Goal: Task Accomplishment & Management: Complete application form

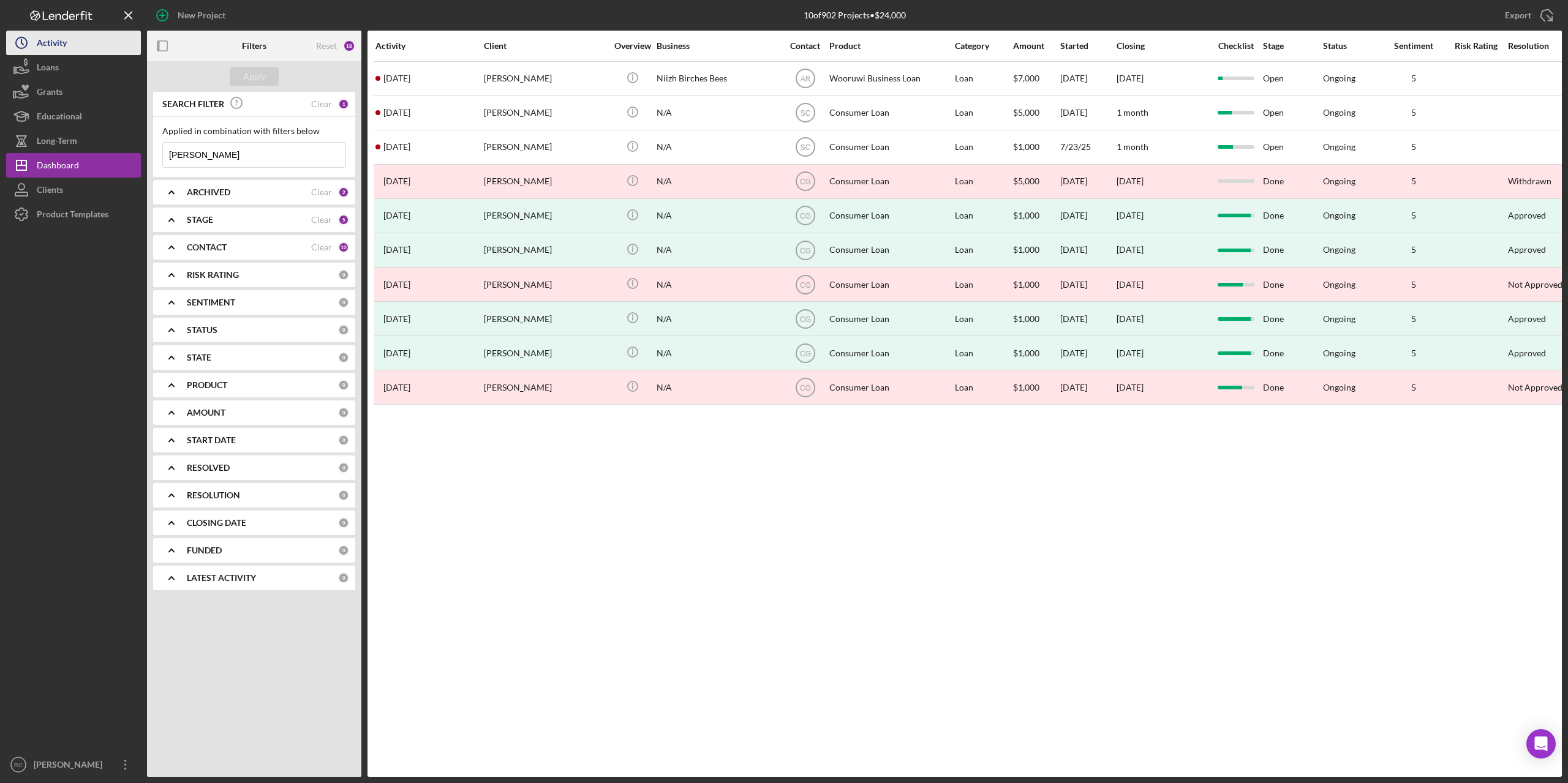
click at [59, 40] on div "Activity" at bounding box center [52, 45] width 30 height 28
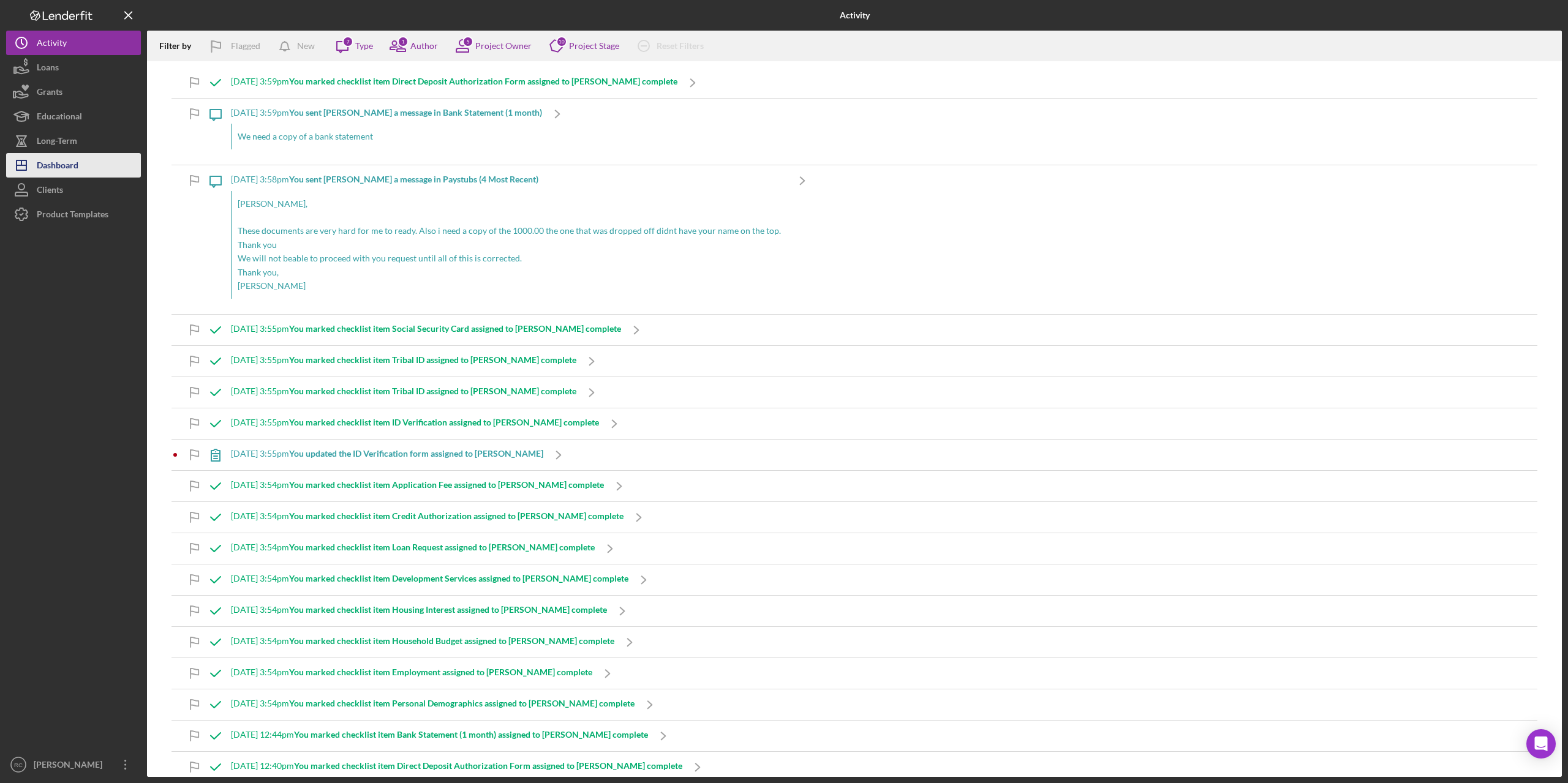
click at [78, 164] on div "Dashboard" at bounding box center [57, 167] width 42 height 28
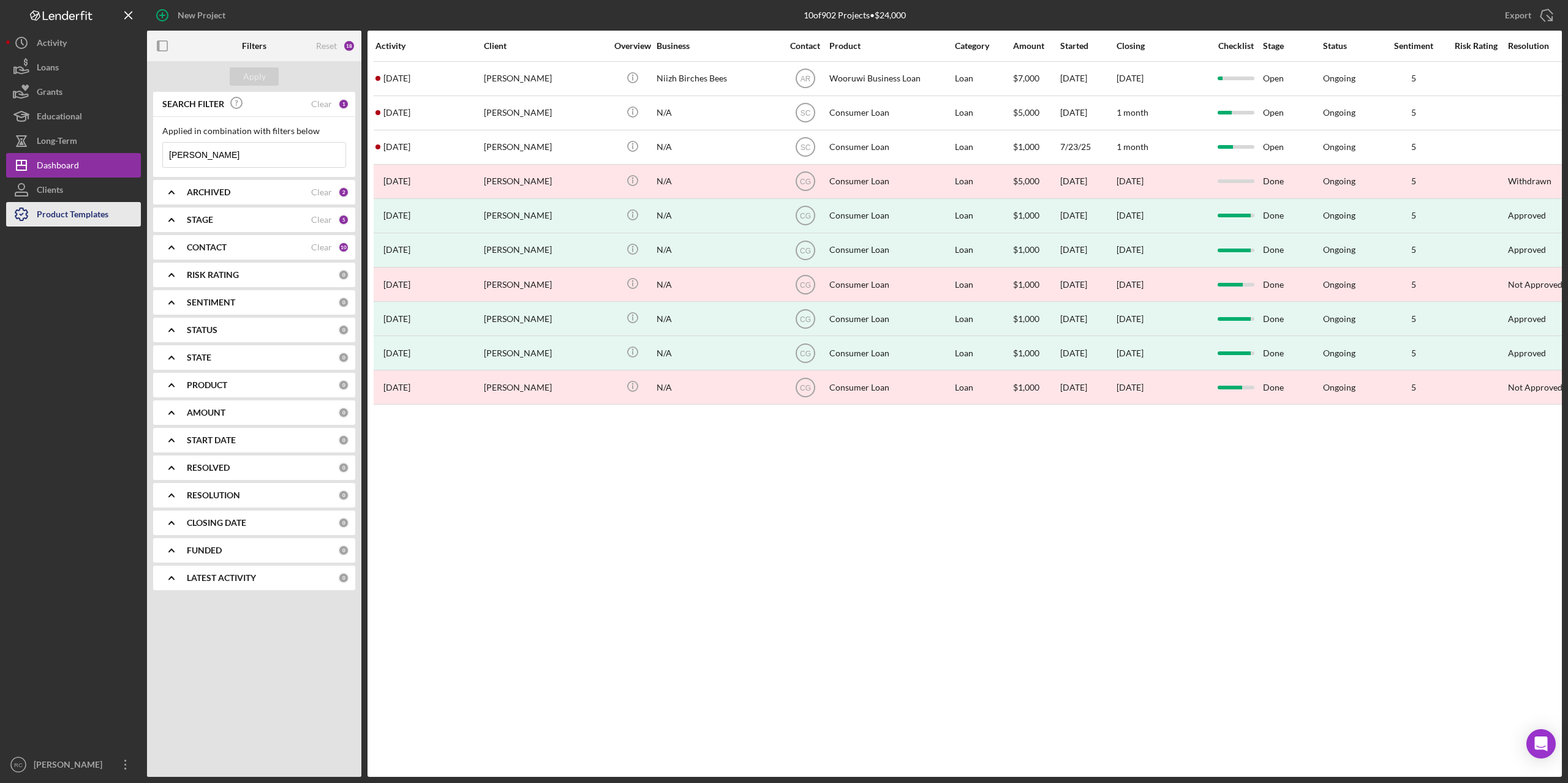
click at [59, 210] on div "Product Templates" at bounding box center [72, 216] width 72 height 28
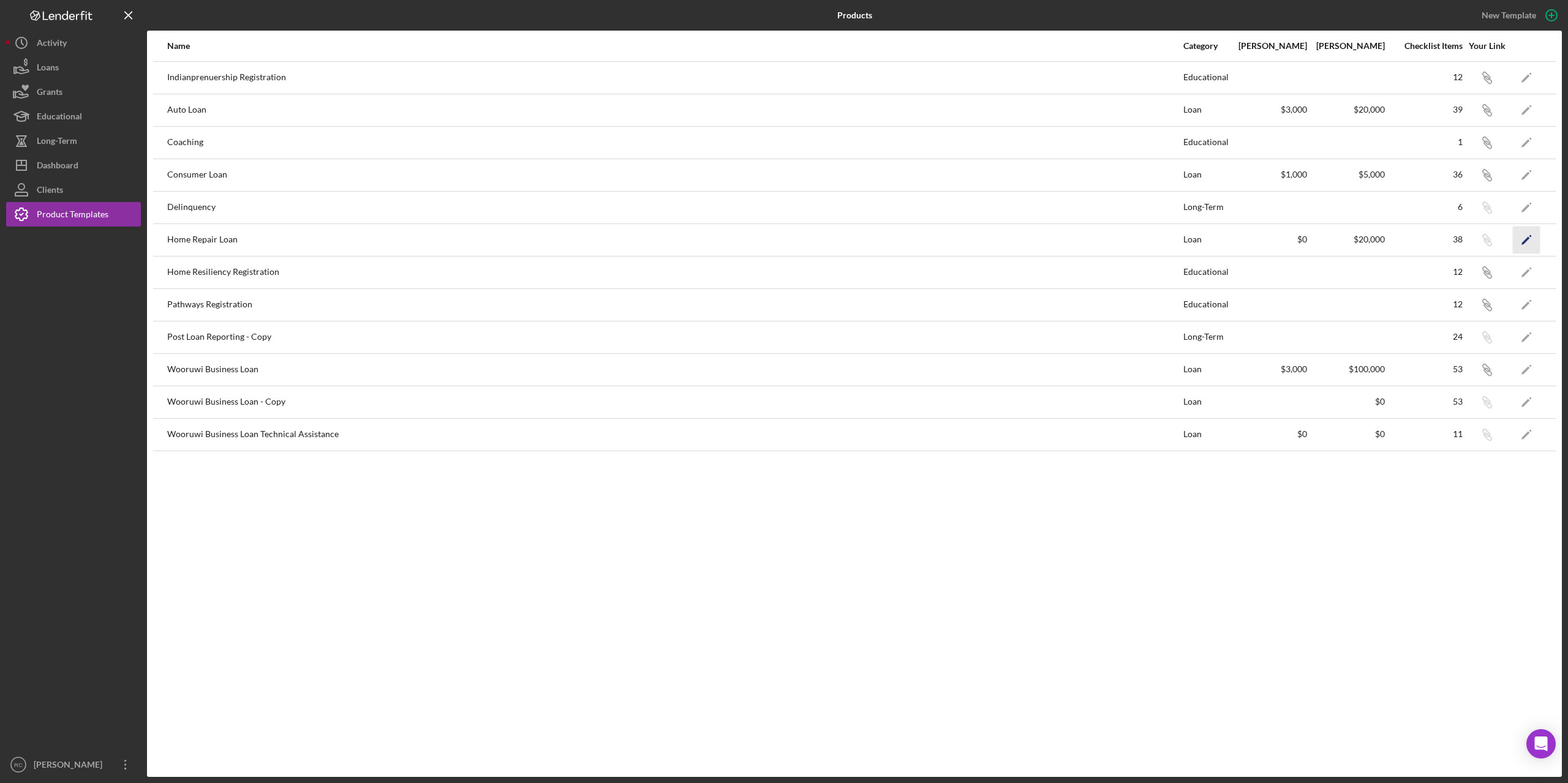
click at [1521, 241] on icon "Icon/Edit" at bounding box center [1527, 240] width 28 height 28
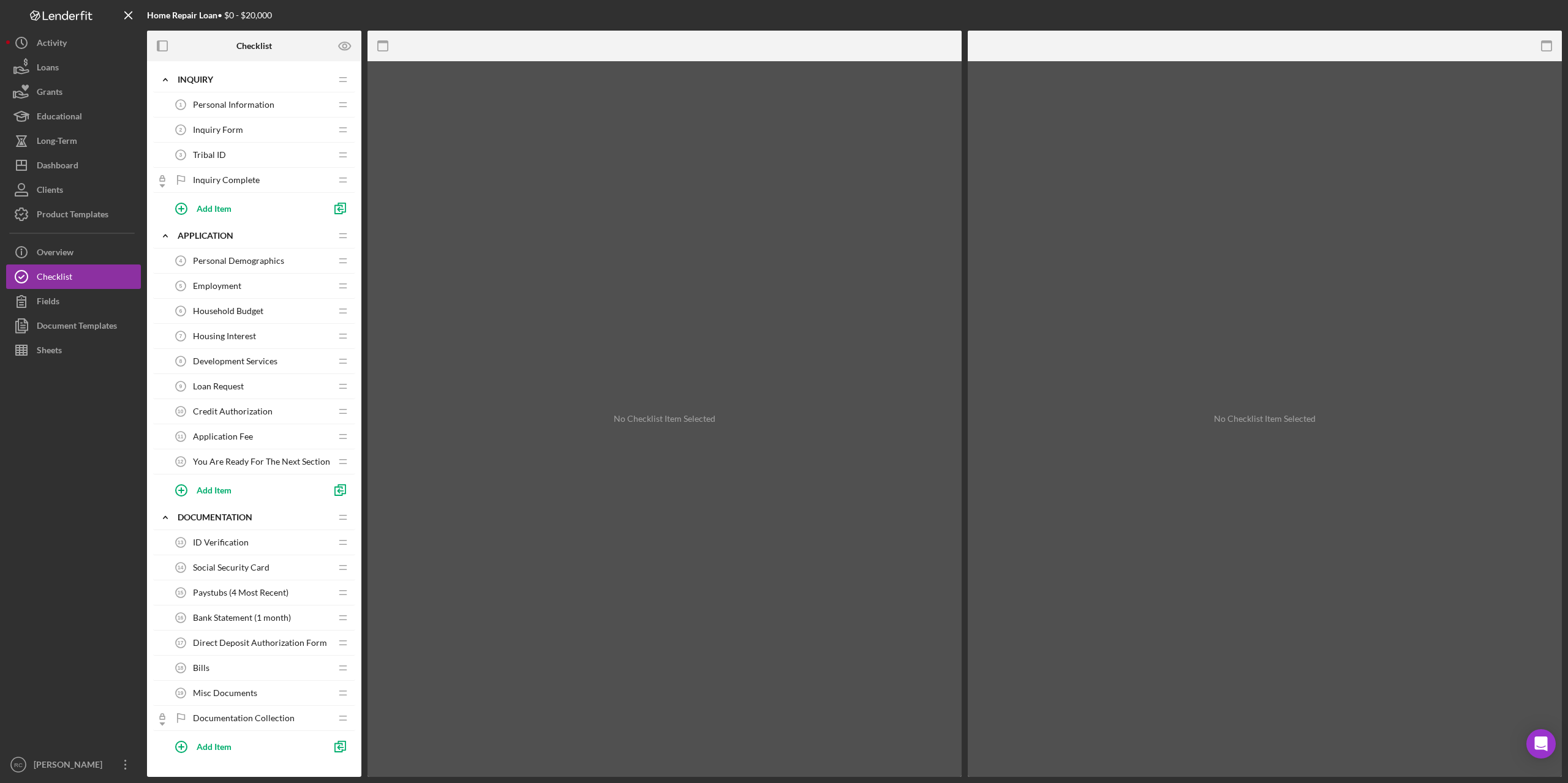
click at [249, 105] on span "Personal Information" at bounding box center [233, 105] width 81 height 10
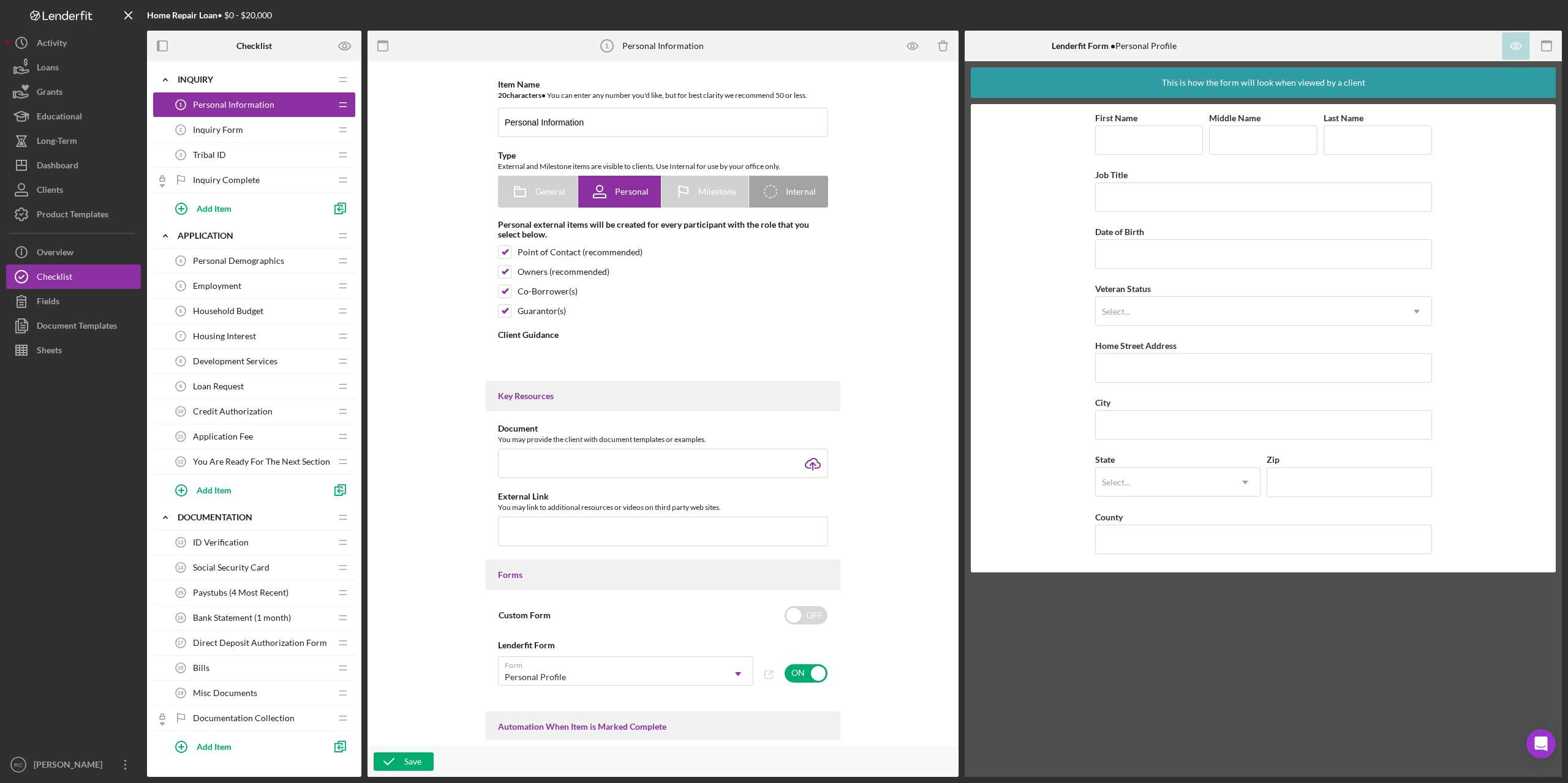
type textarea "<div><strong>Welcome! We're looking forward to working with you.</strong><br><b…"
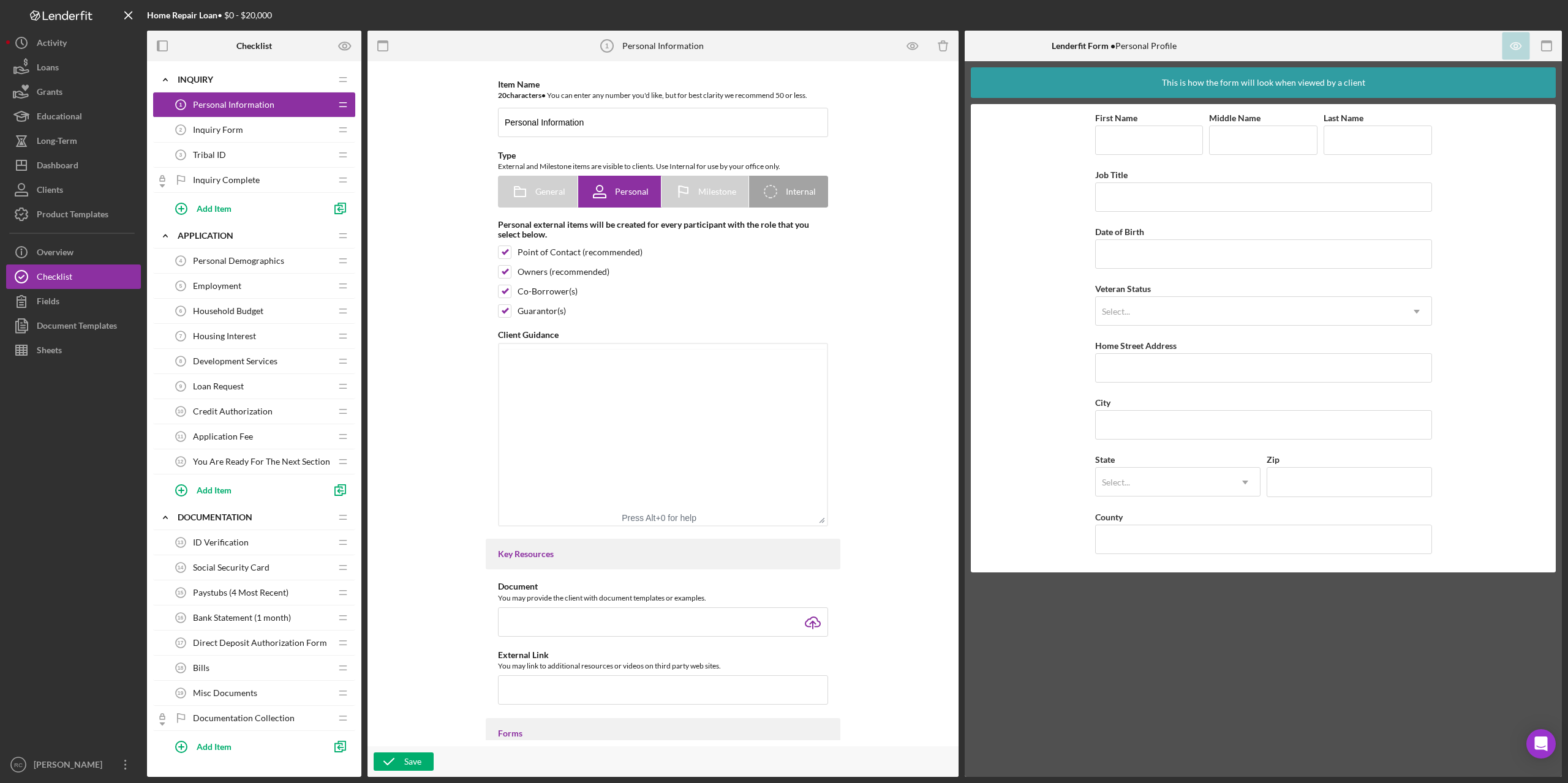
click at [229, 131] on span "Inquiry Form" at bounding box center [218, 130] width 50 height 10
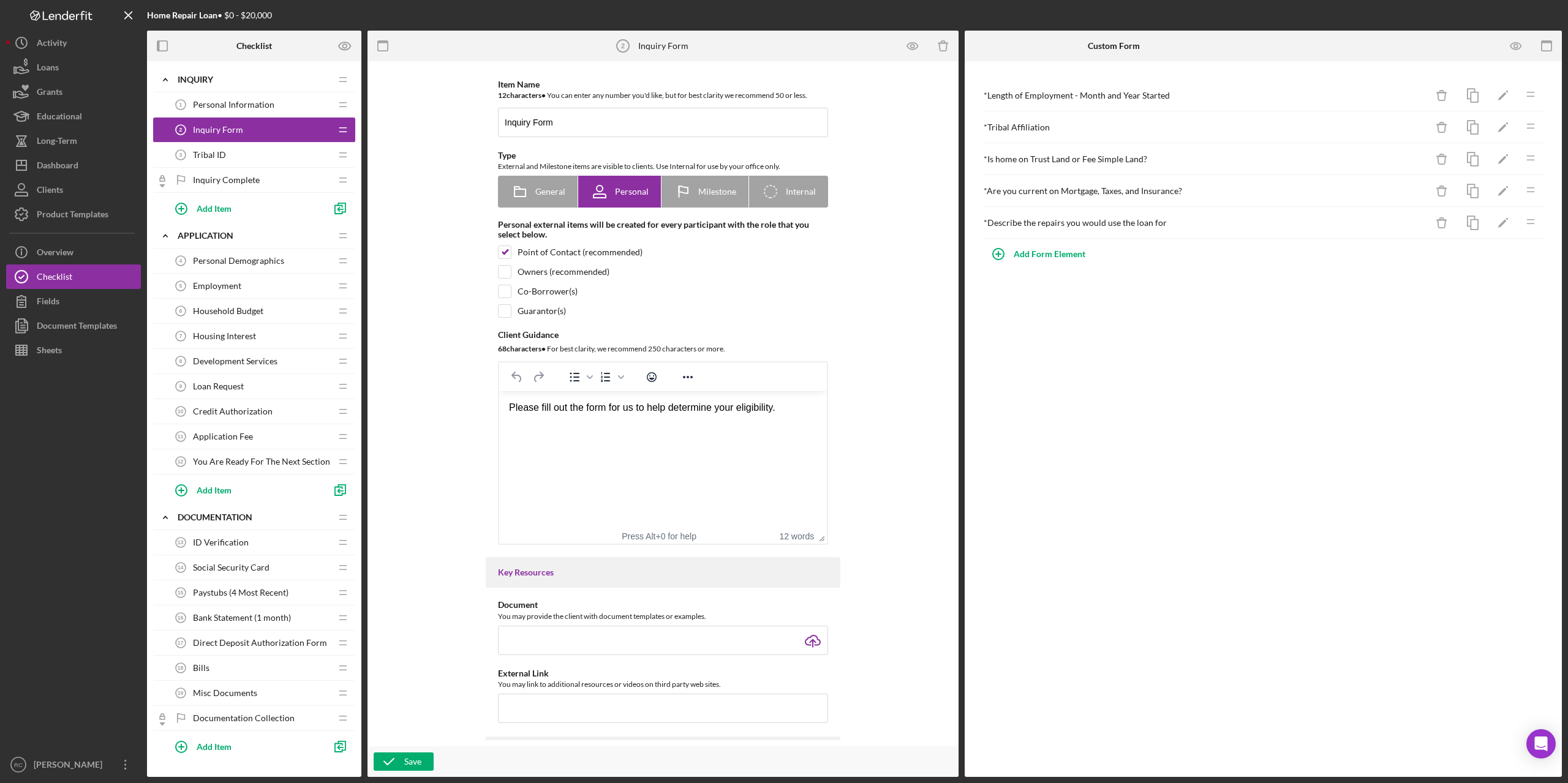
click at [220, 156] on span "Tribal ID" at bounding box center [209, 155] width 33 height 10
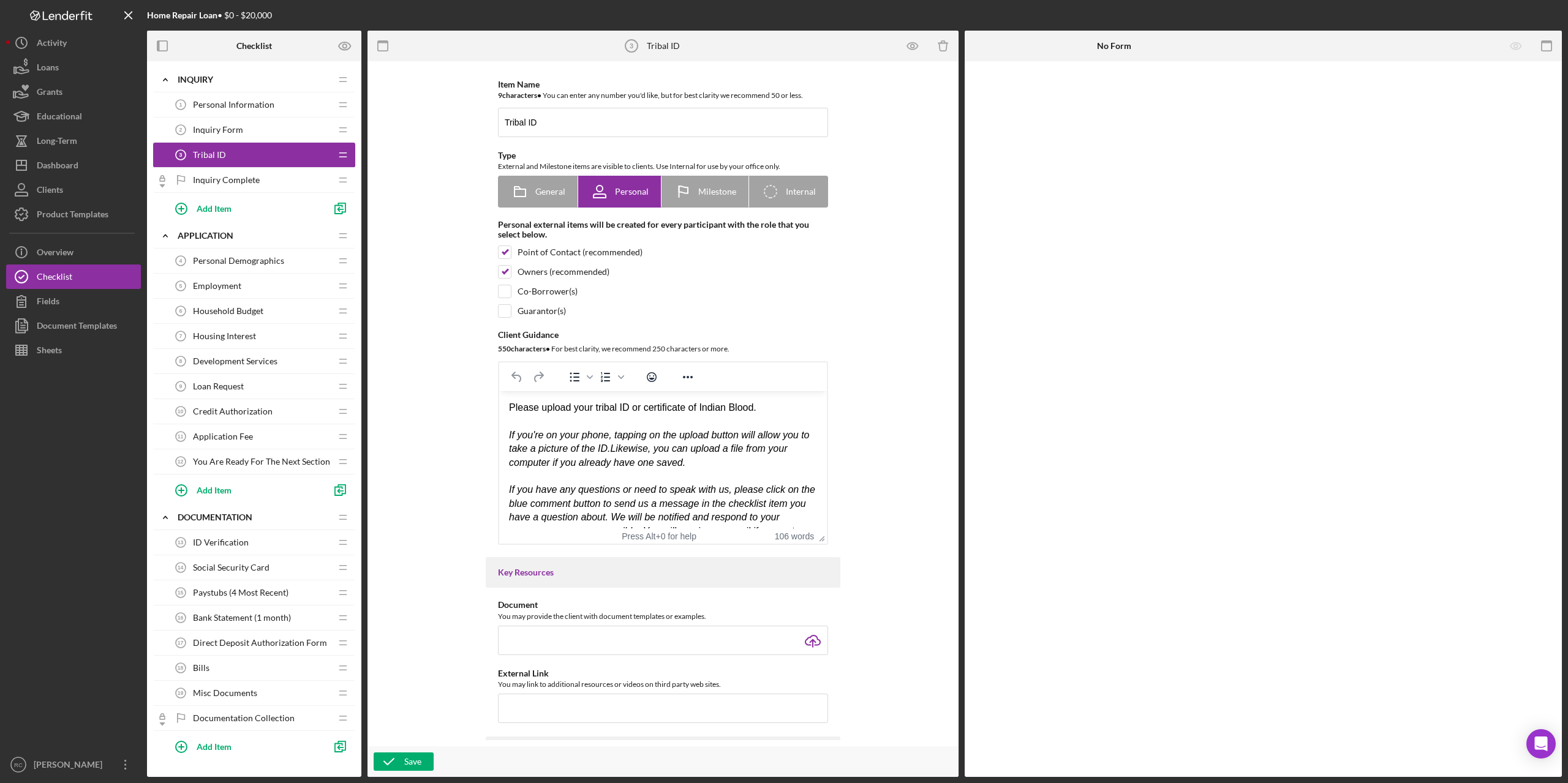
click at [237, 265] on span "Personal Demographics" at bounding box center [238, 261] width 91 height 10
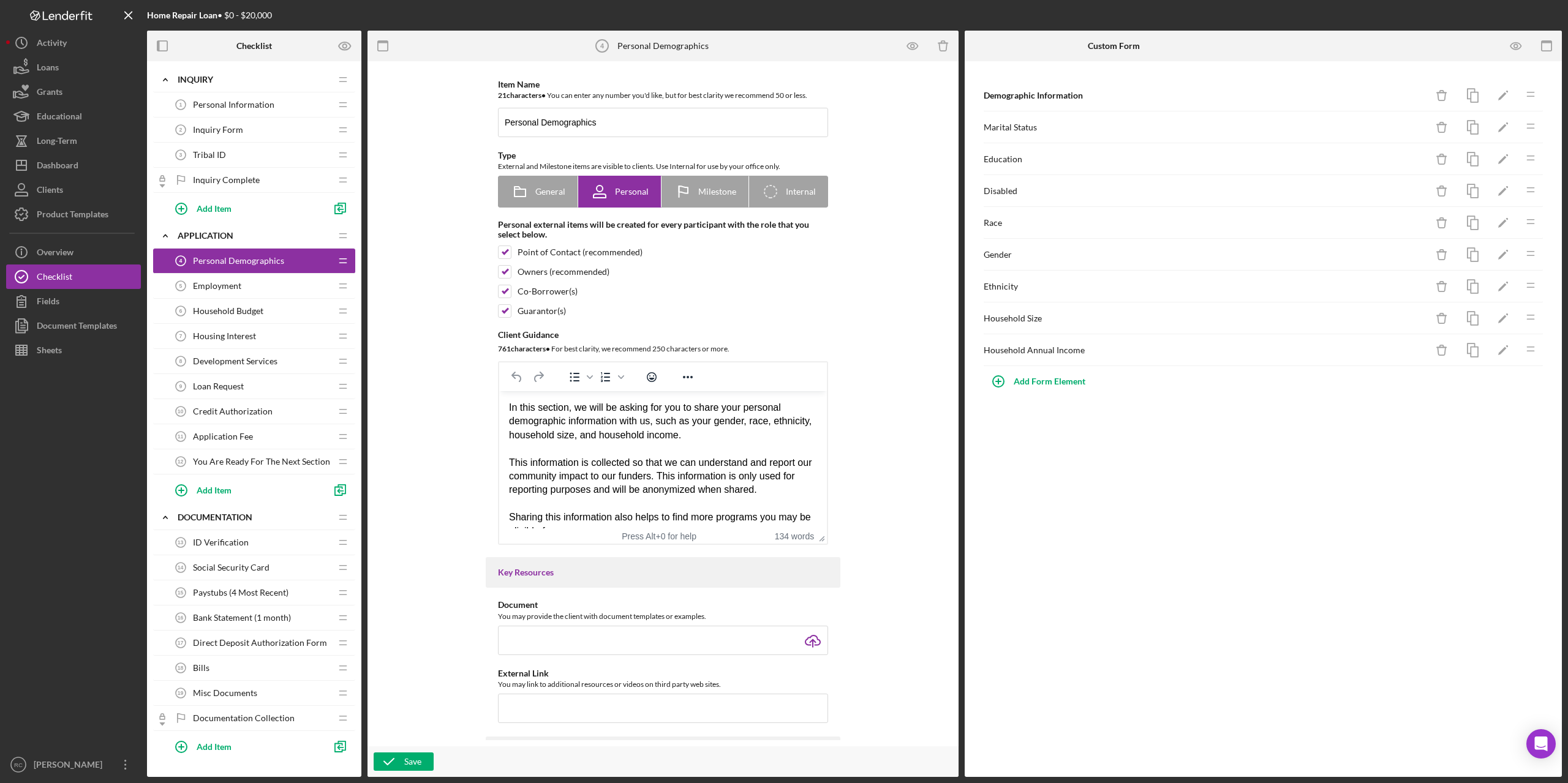
click at [229, 283] on span "Employment" at bounding box center [217, 286] width 49 height 10
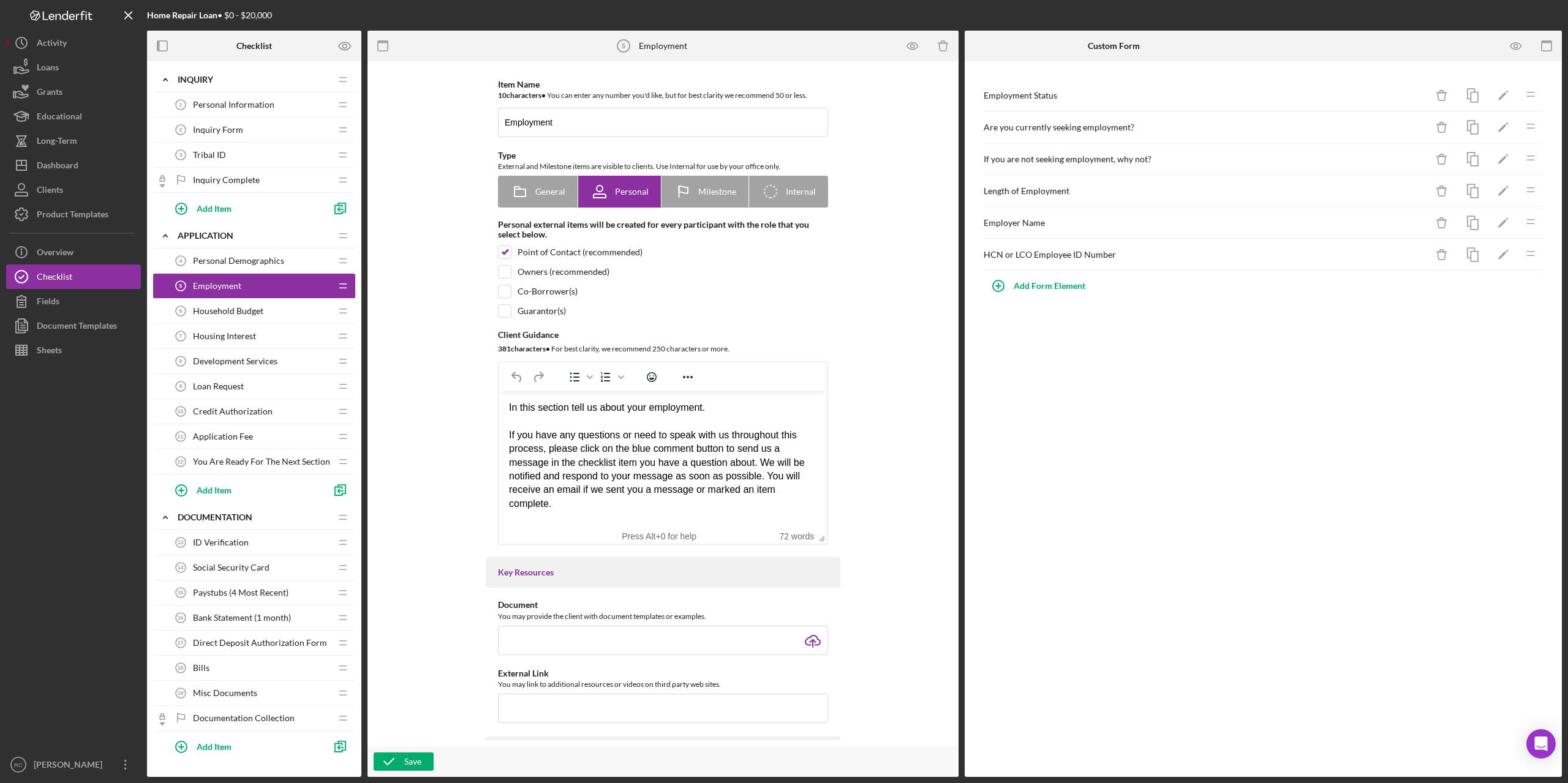
click at [232, 308] on span "Household Budget" at bounding box center [228, 311] width 71 height 10
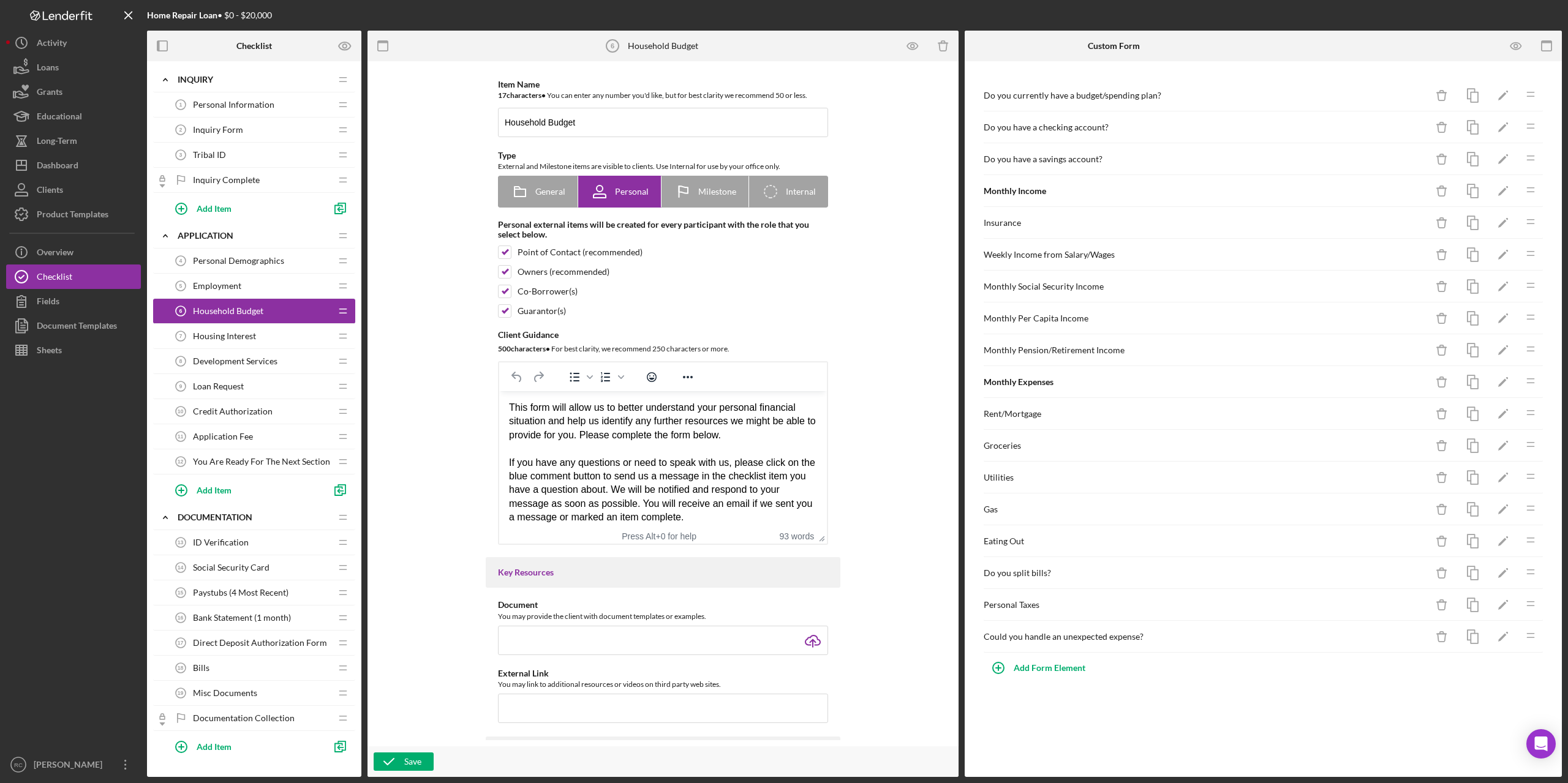
click at [233, 338] on span "Housing Interest" at bounding box center [224, 336] width 63 height 10
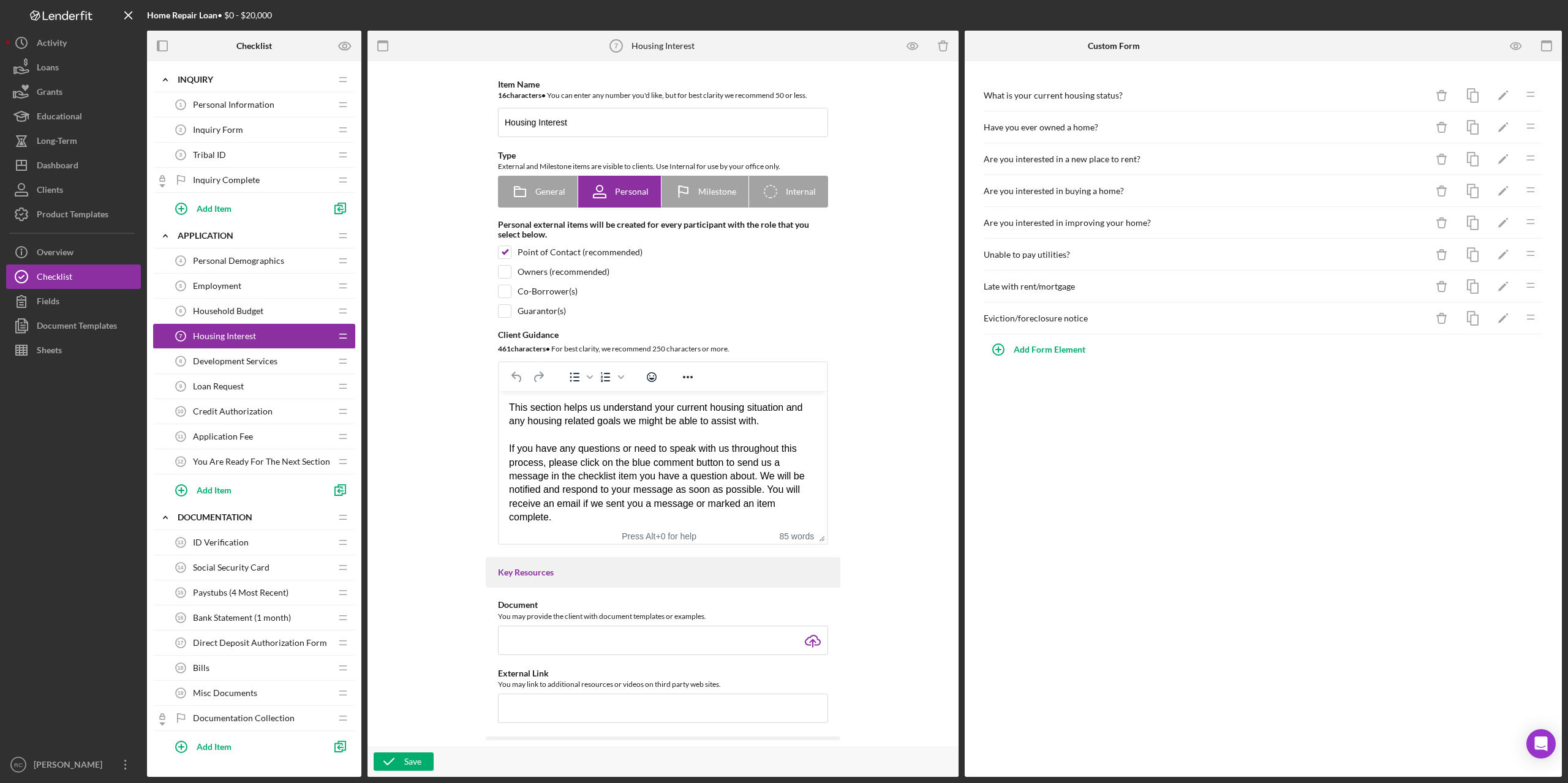
click at [207, 178] on span "Inquiry Complete" at bounding box center [226, 180] width 67 height 10
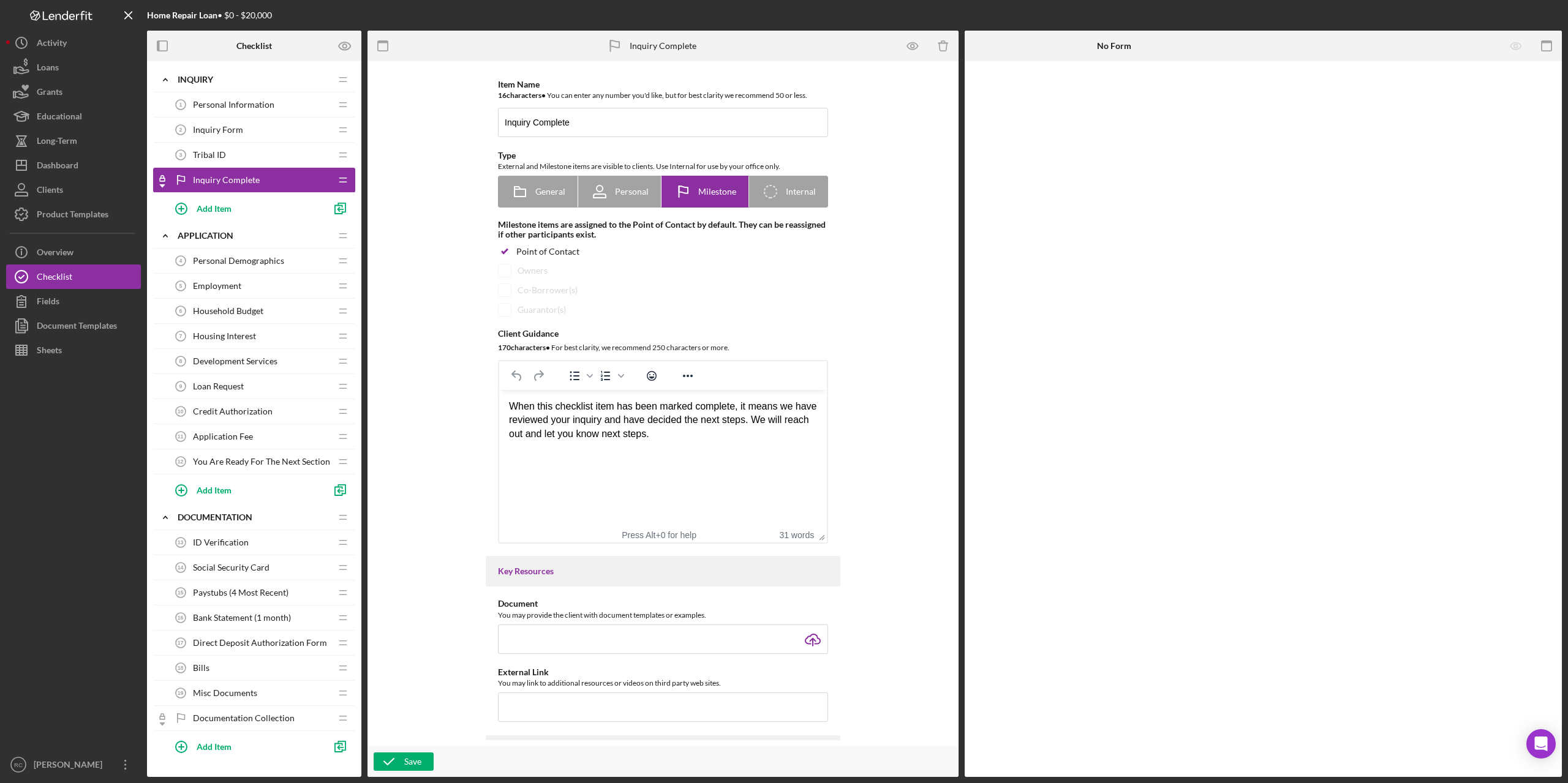
click at [236, 386] on span "Loan Request" at bounding box center [218, 387] width 51 height 10
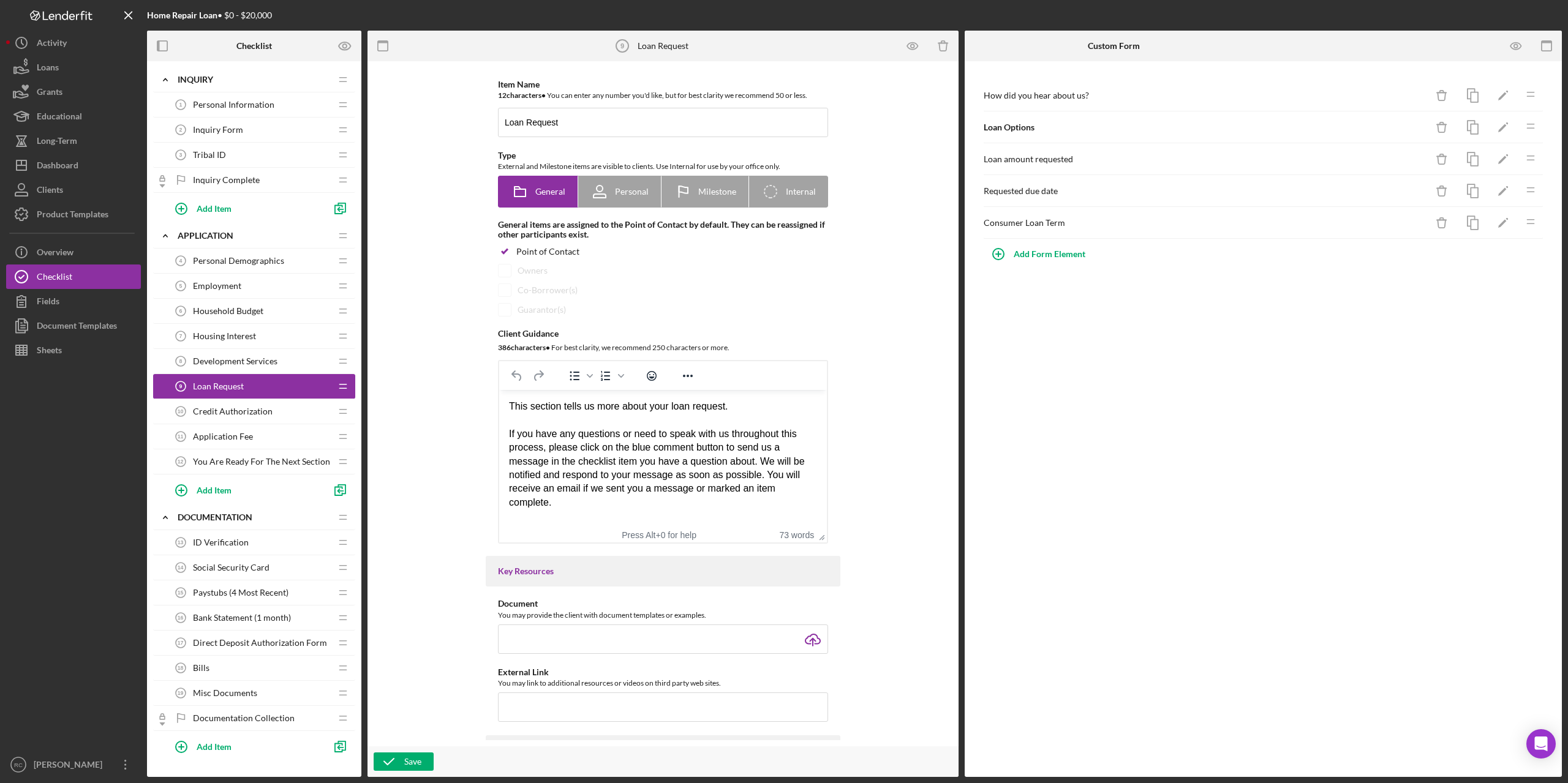
click at [248, 104] on span "Personal Information" at bounding box center [233, 105] width 81 height 10
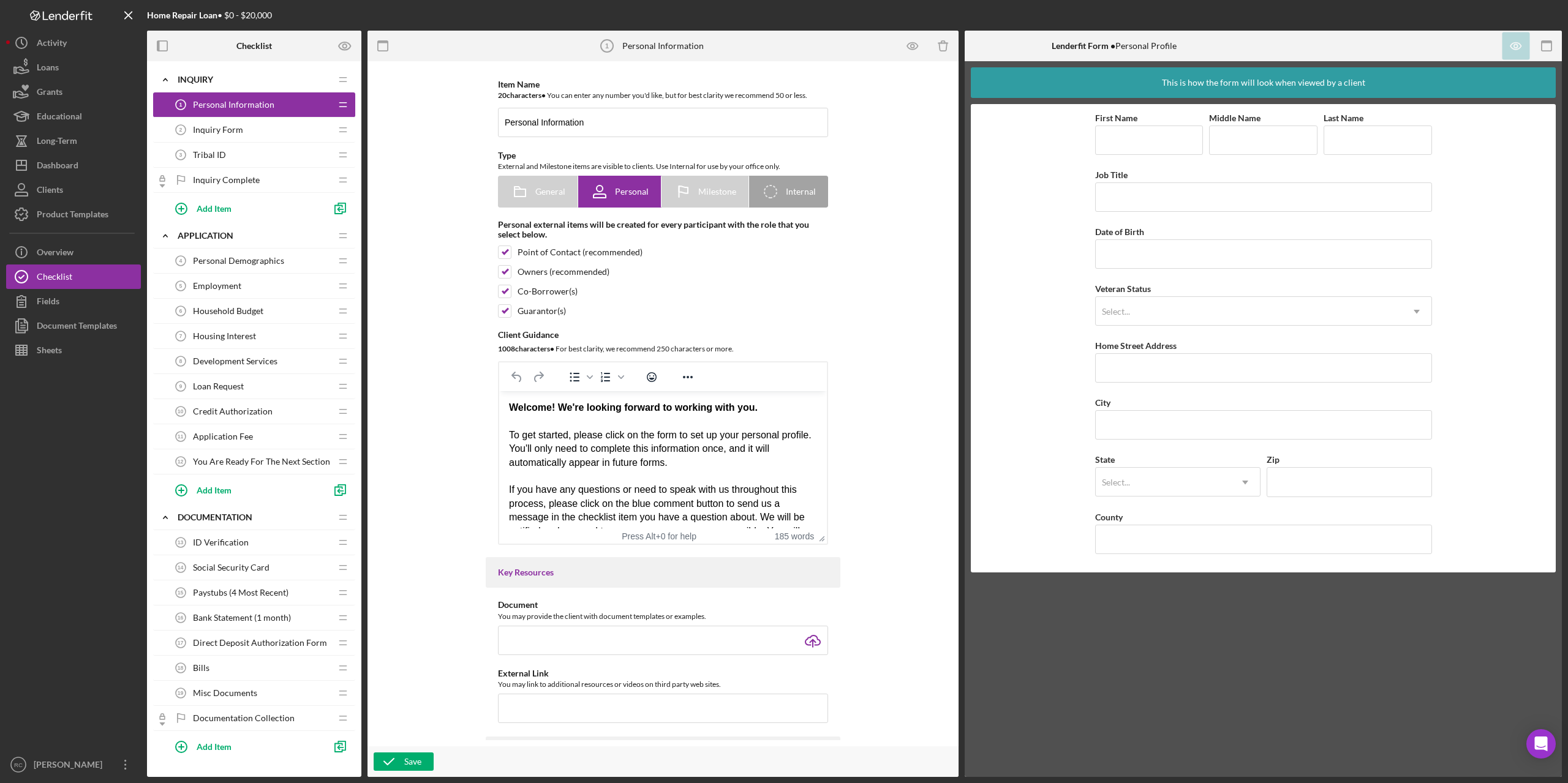
click at [226, 127] on span "Inquiry Form" at bounding box center [218, 130] width 50 height 10
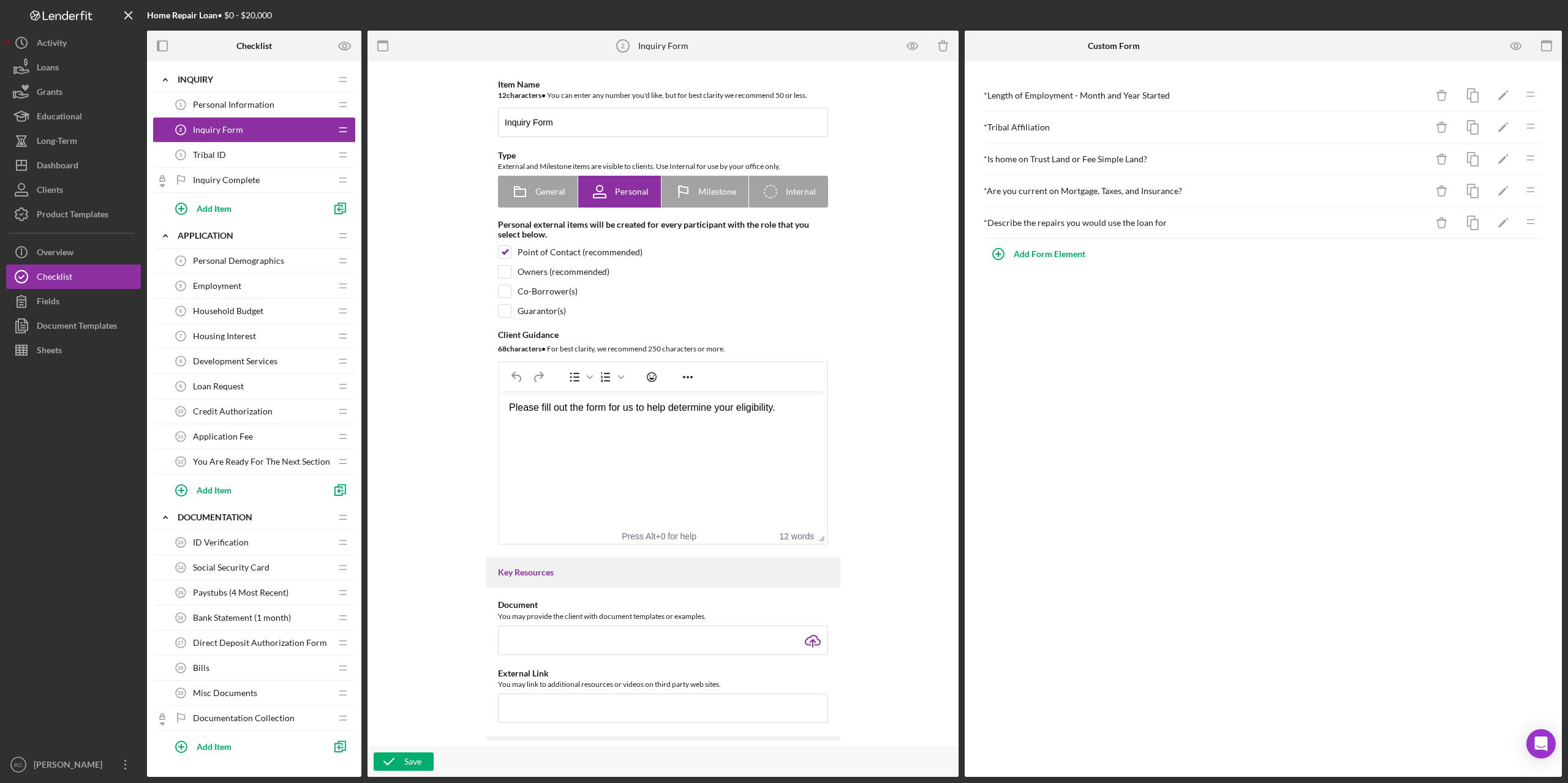
click at [213, 155] on span "Tribal ID" at bounding box center [209, 155] width 33 height 10
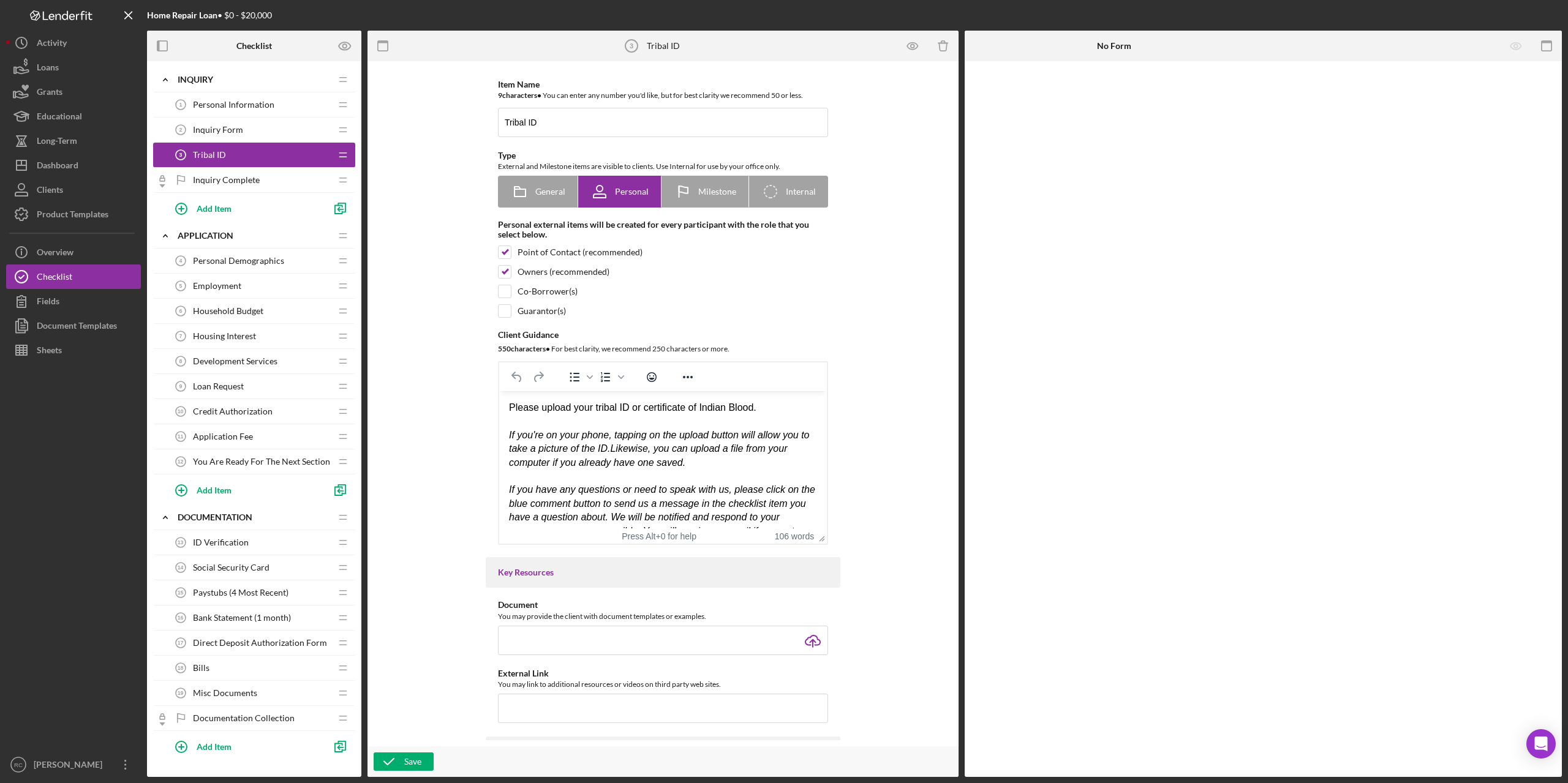
click at [233, 180] on span "Inquiry Complete" at bounding box center [226, 180] width 67 height 10
click at [234, 179] on span "Inquiry Complete" at bounding box center [226, 180] width 67 height 10
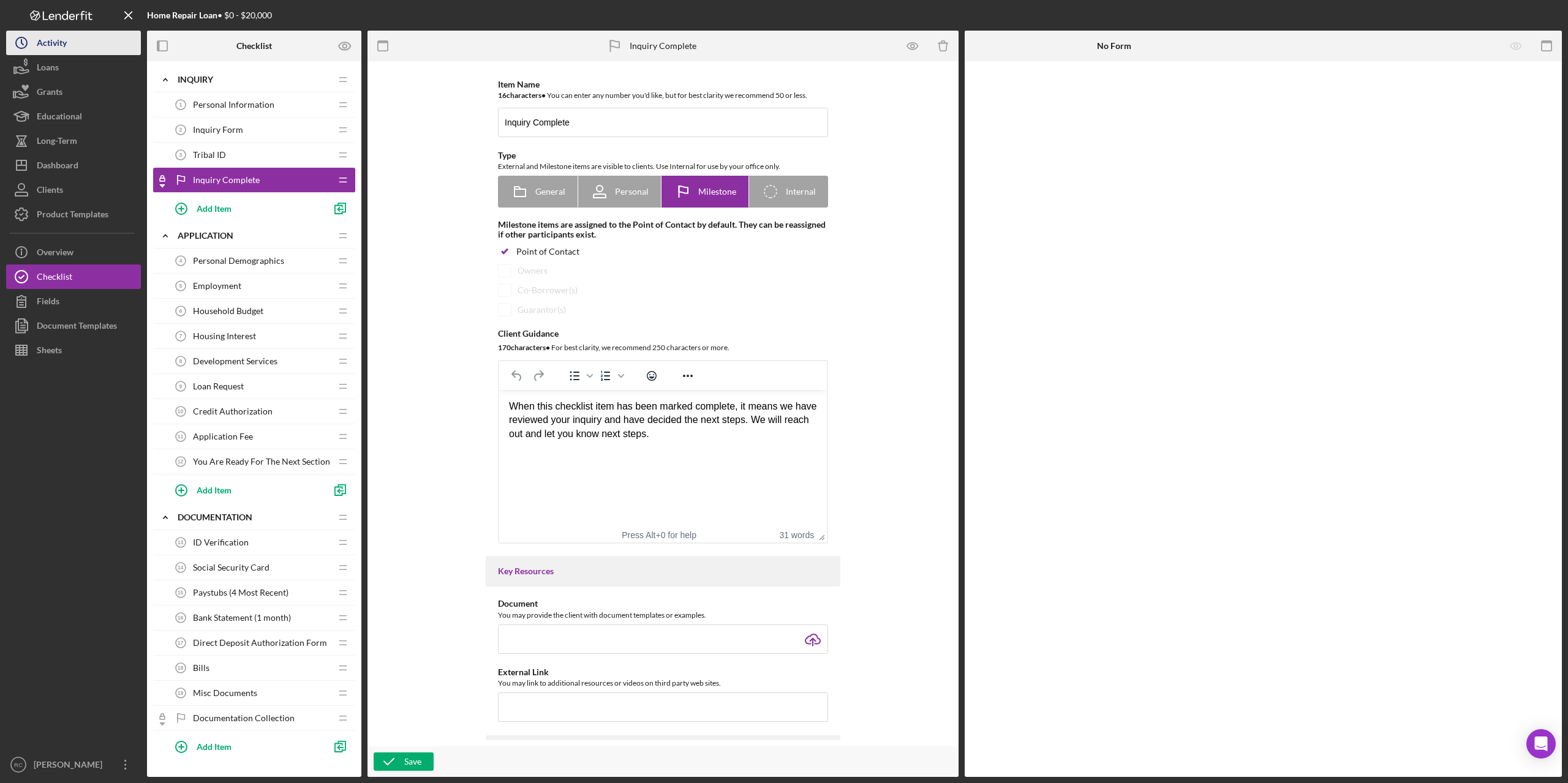
click at [49, 43] on div "Activity" at bounding box center [52, 45] width 30 height 28
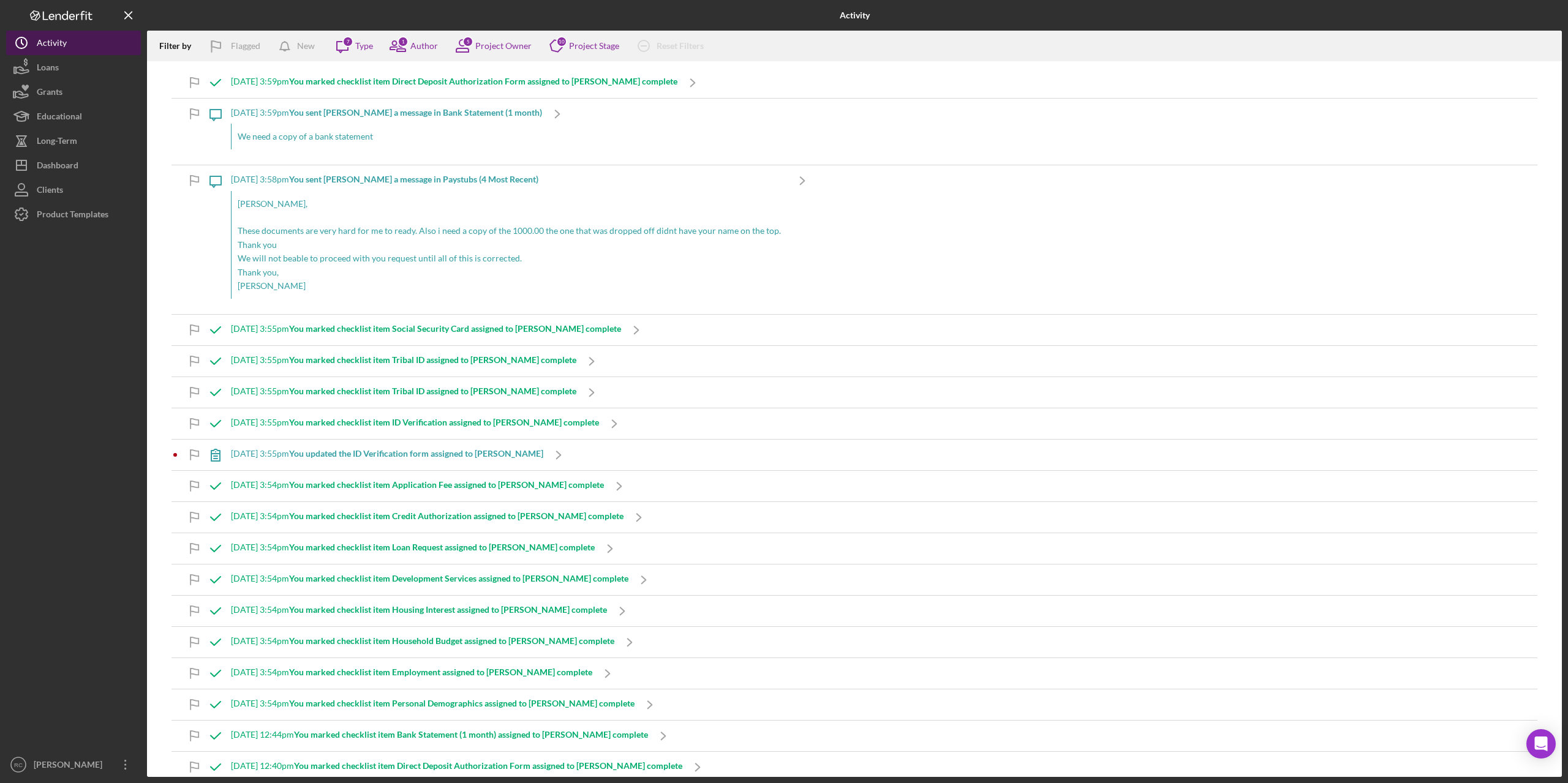
click at [61, 42] on div "Activity" at bounding box center [52, 45] width 30 height 28
click at [99, 211] on div "Product Templates" at bounding box center [72, 216] width 72 height 28
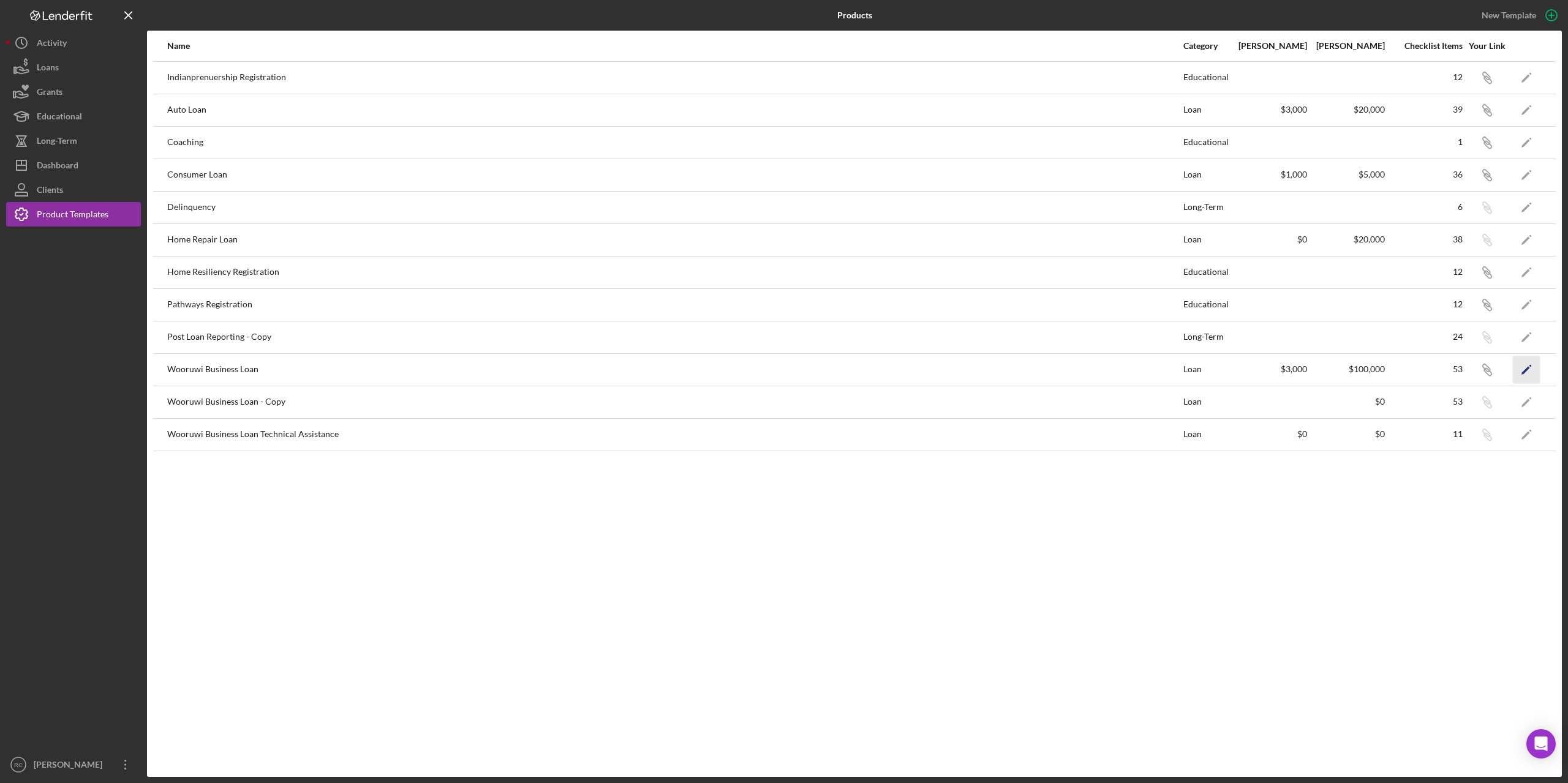
click at [1525, 368] on icon "Icon/Edit" at bounding box center [1527, 370] width 28 height 28
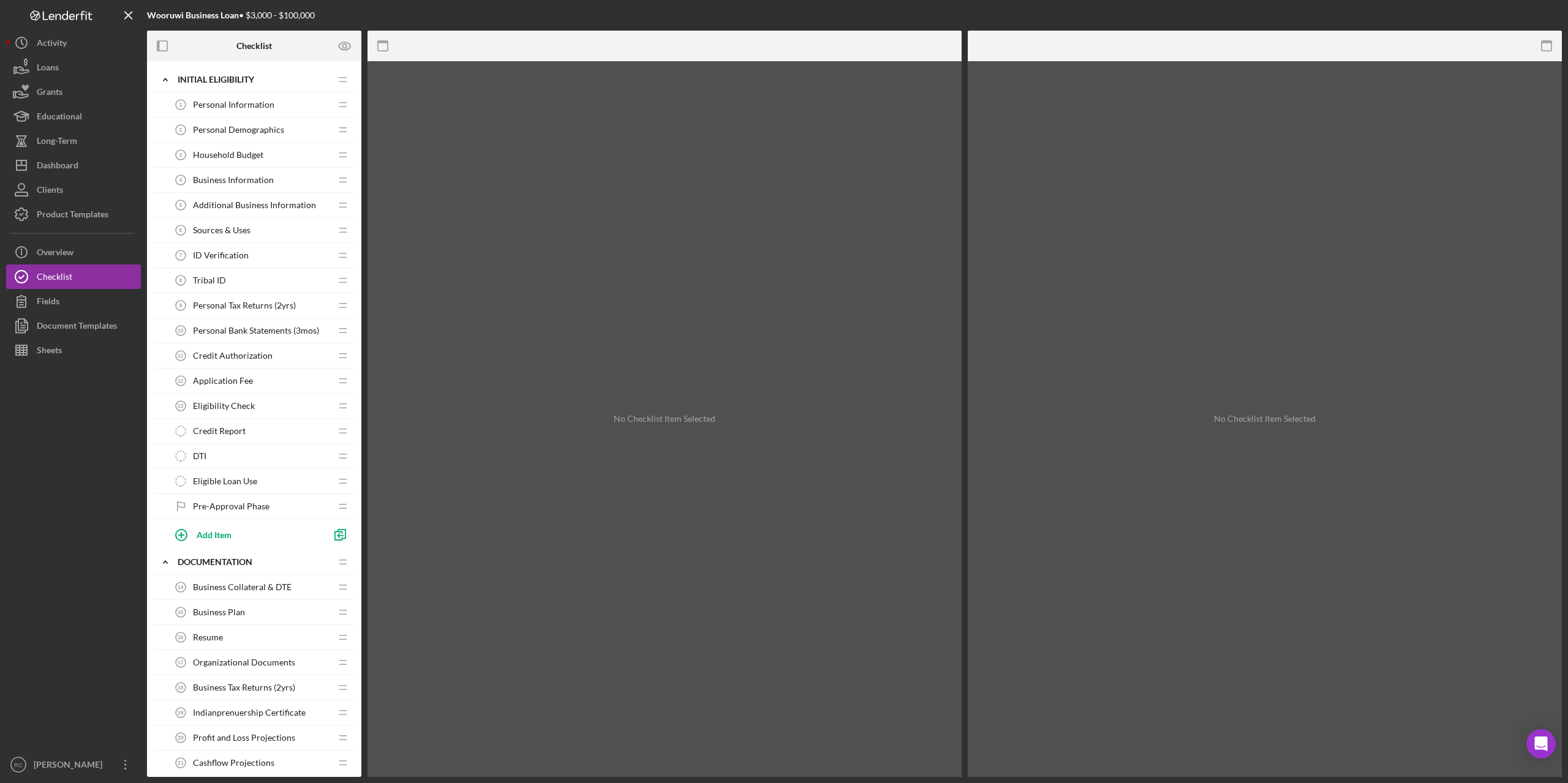
click at [267, 106] on span "Personal Information" at bounding box center [233, 105] width 81 height 10
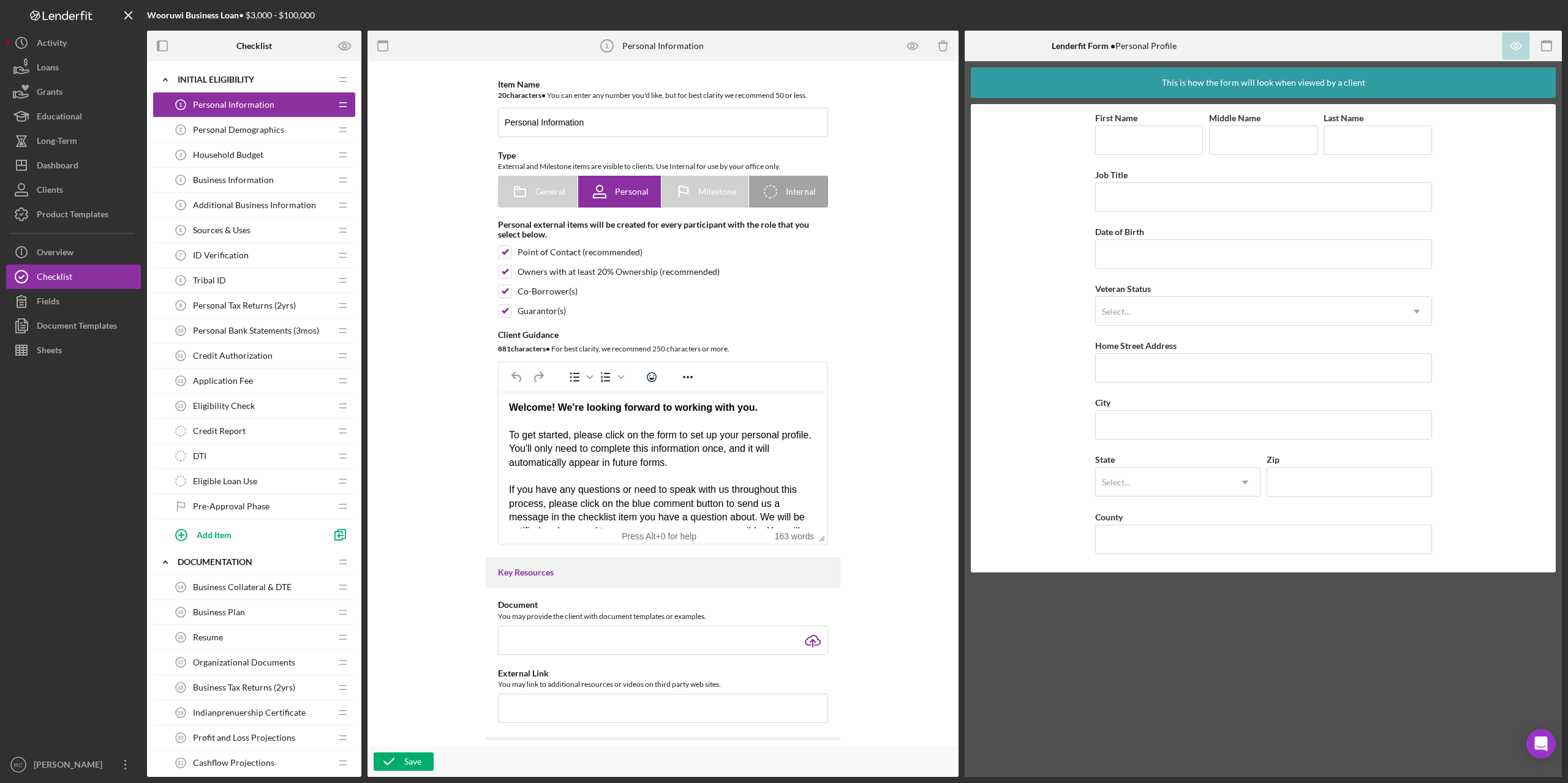
click at [261, 127] on span "Personal Demographics" at bounding box center [238, 130] width 91 height 10
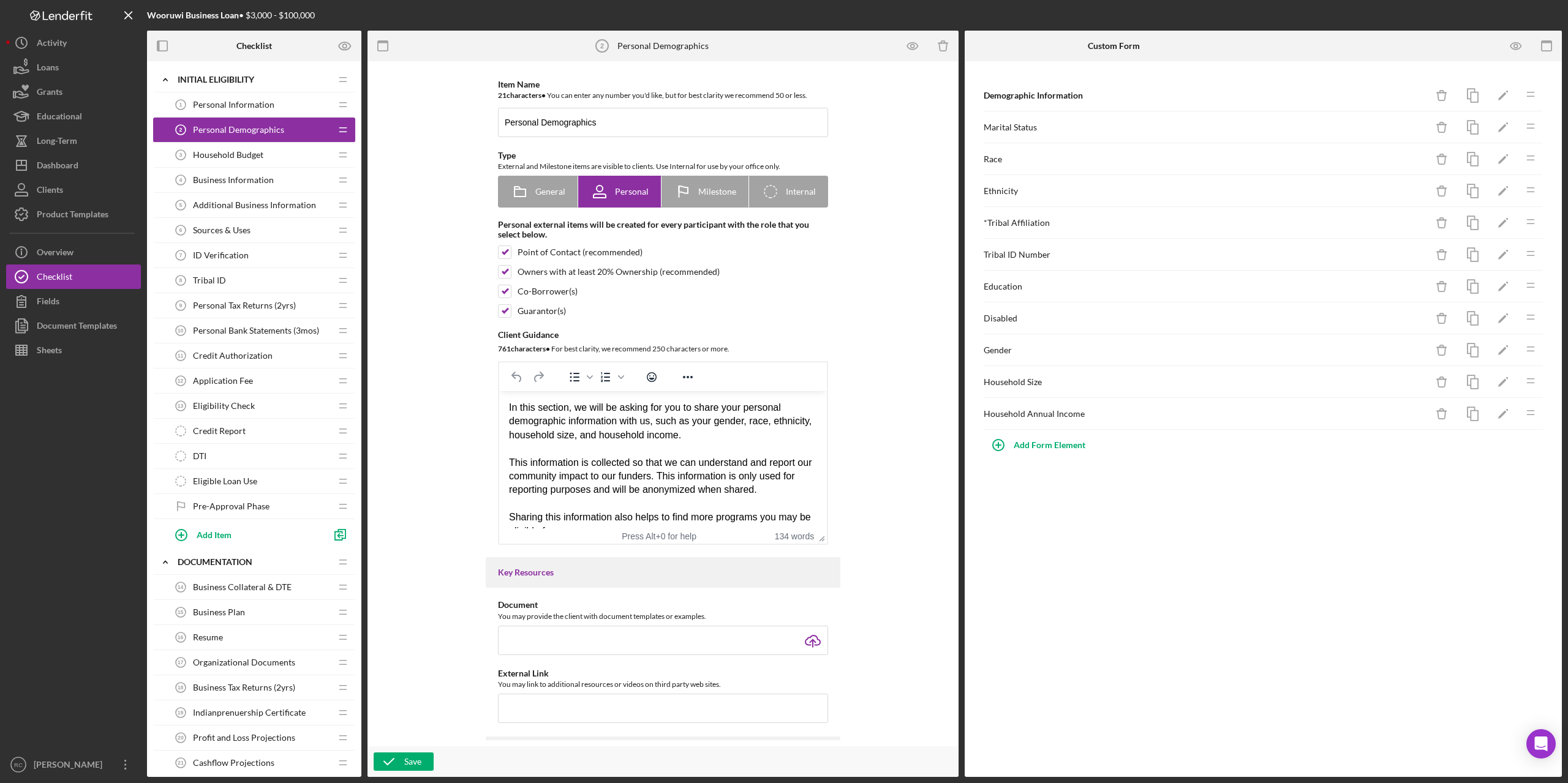
click at [246, 154] on span "Household Budget" at bounding box center [228, 155] width 71 height 10
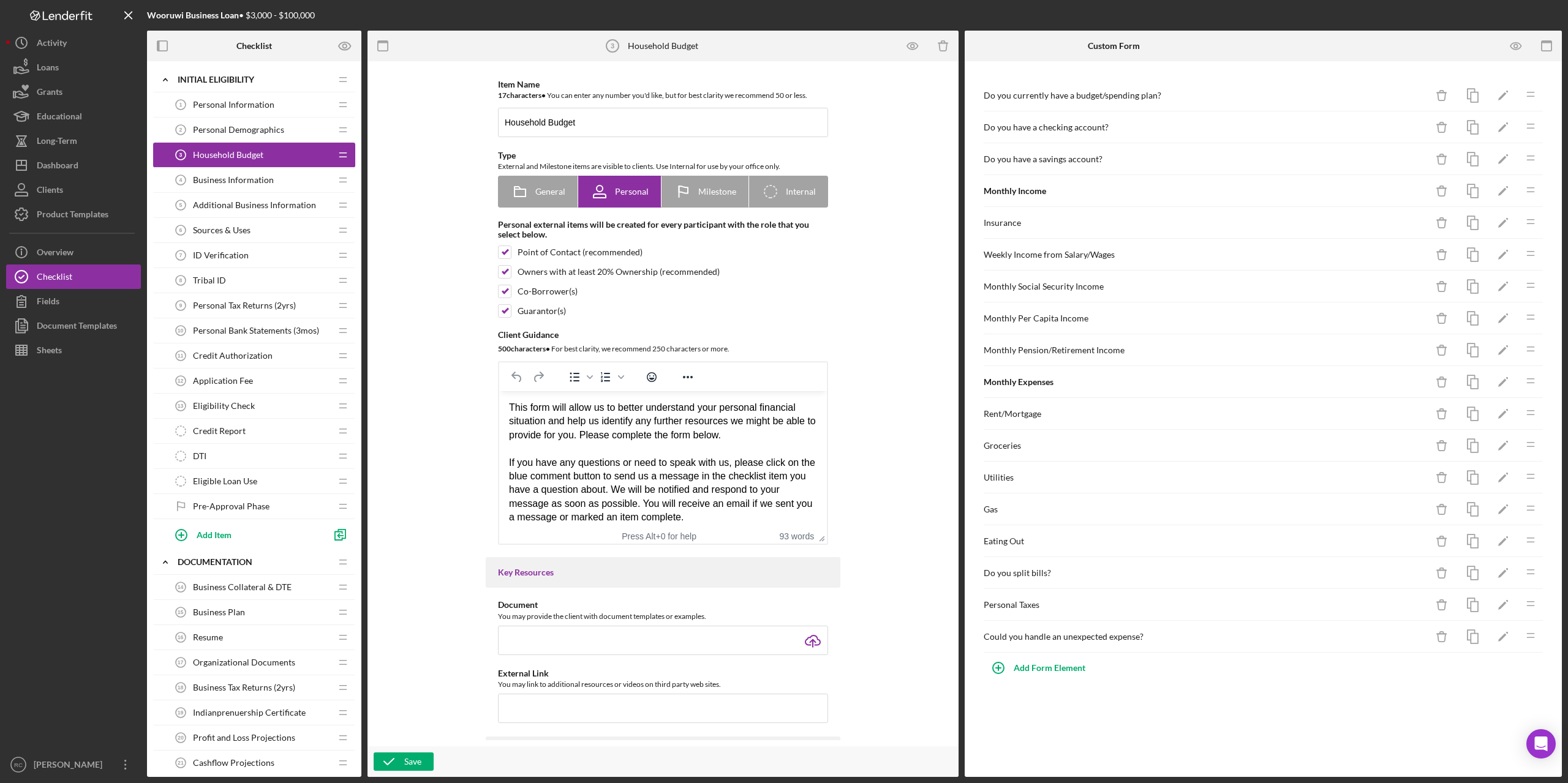
click at [250, 126] on span "Personal Demographics" at bounding box center [238, 130] width 91 height 10
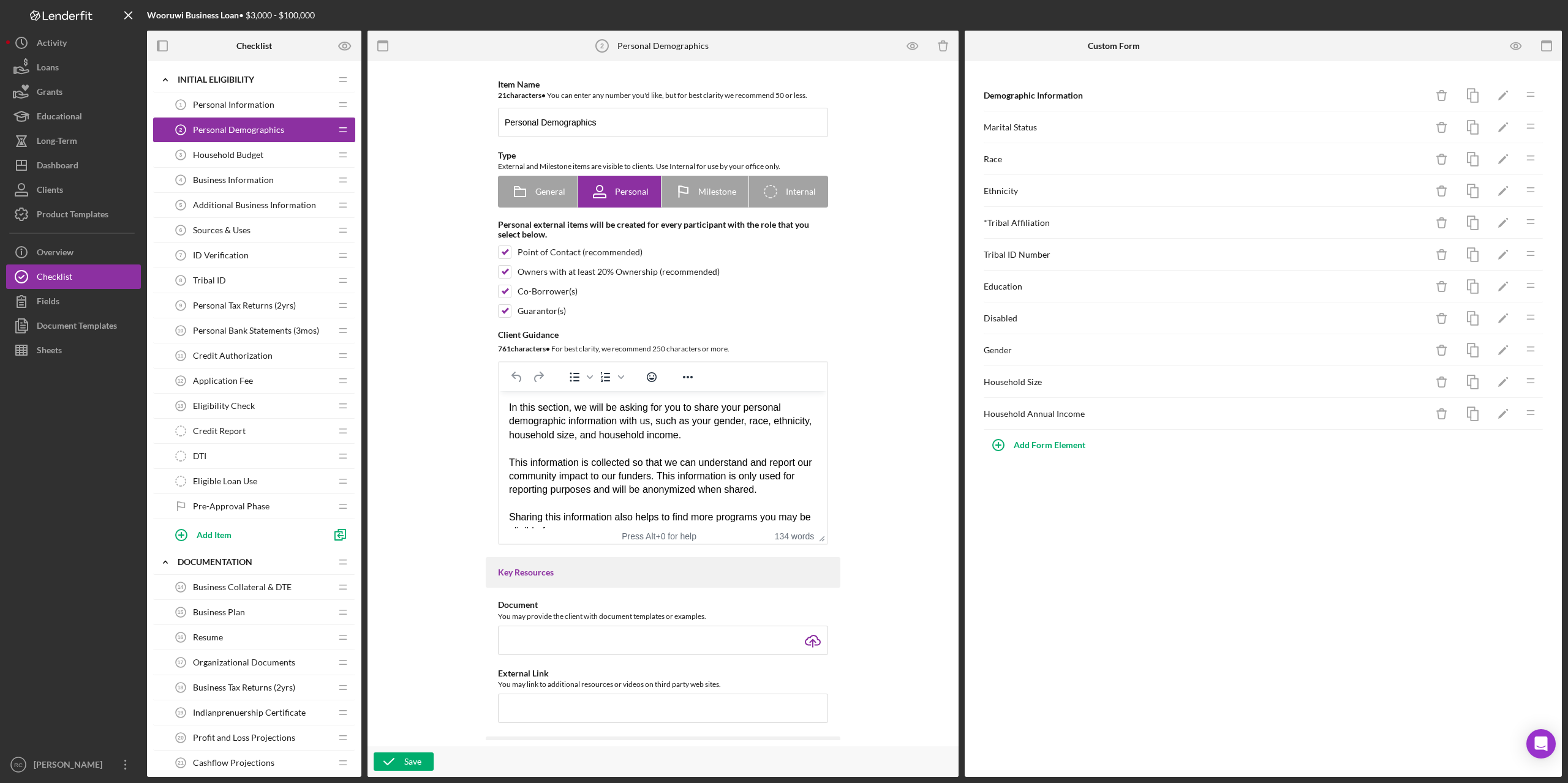
click at [238, 156] on span "Household Budget" at bounding box center [228, 155] width 71 height 10
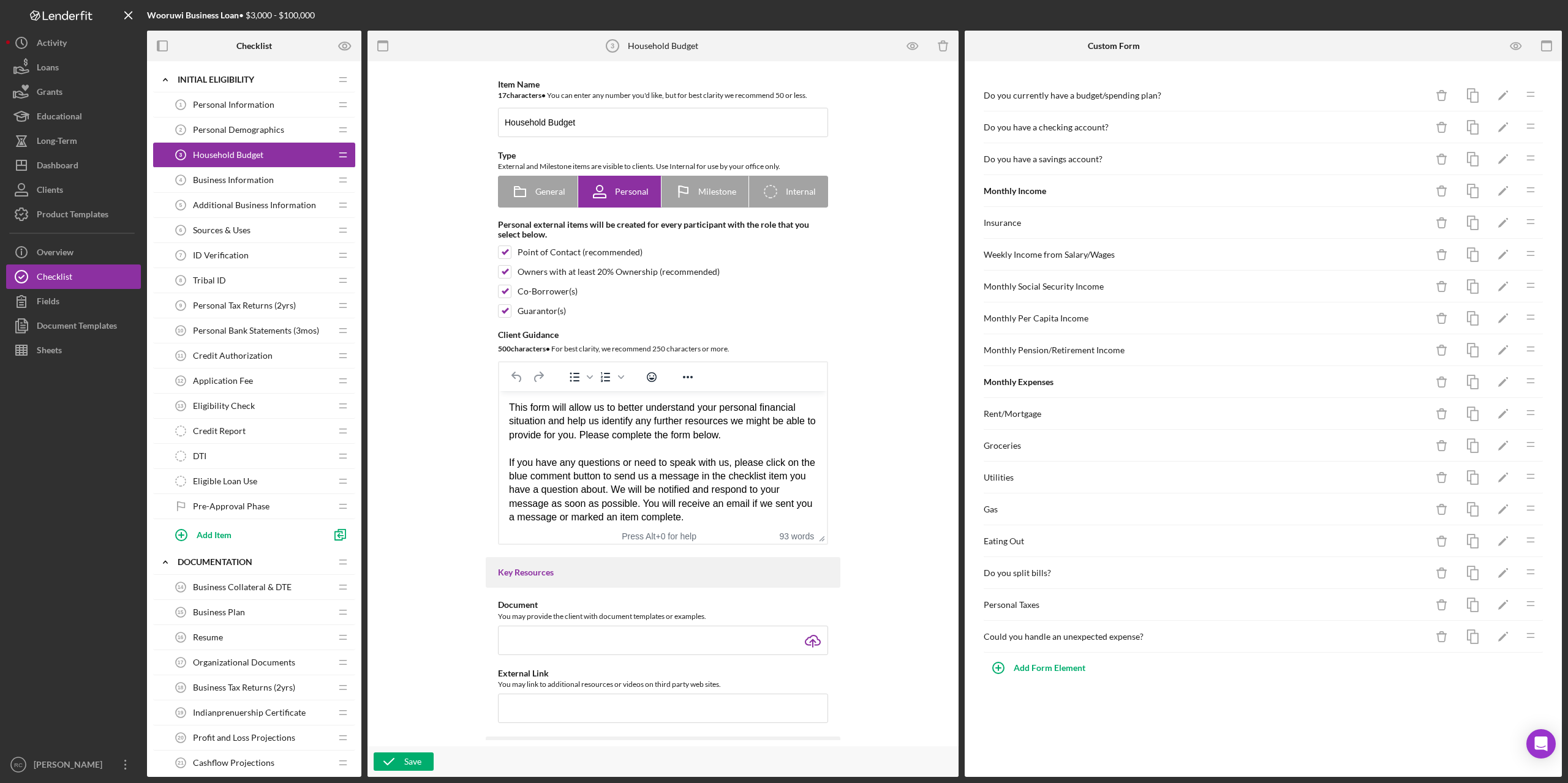
click at [246, 176] on span "Business Information" at bounding box center [233, 180] width 81 height 10
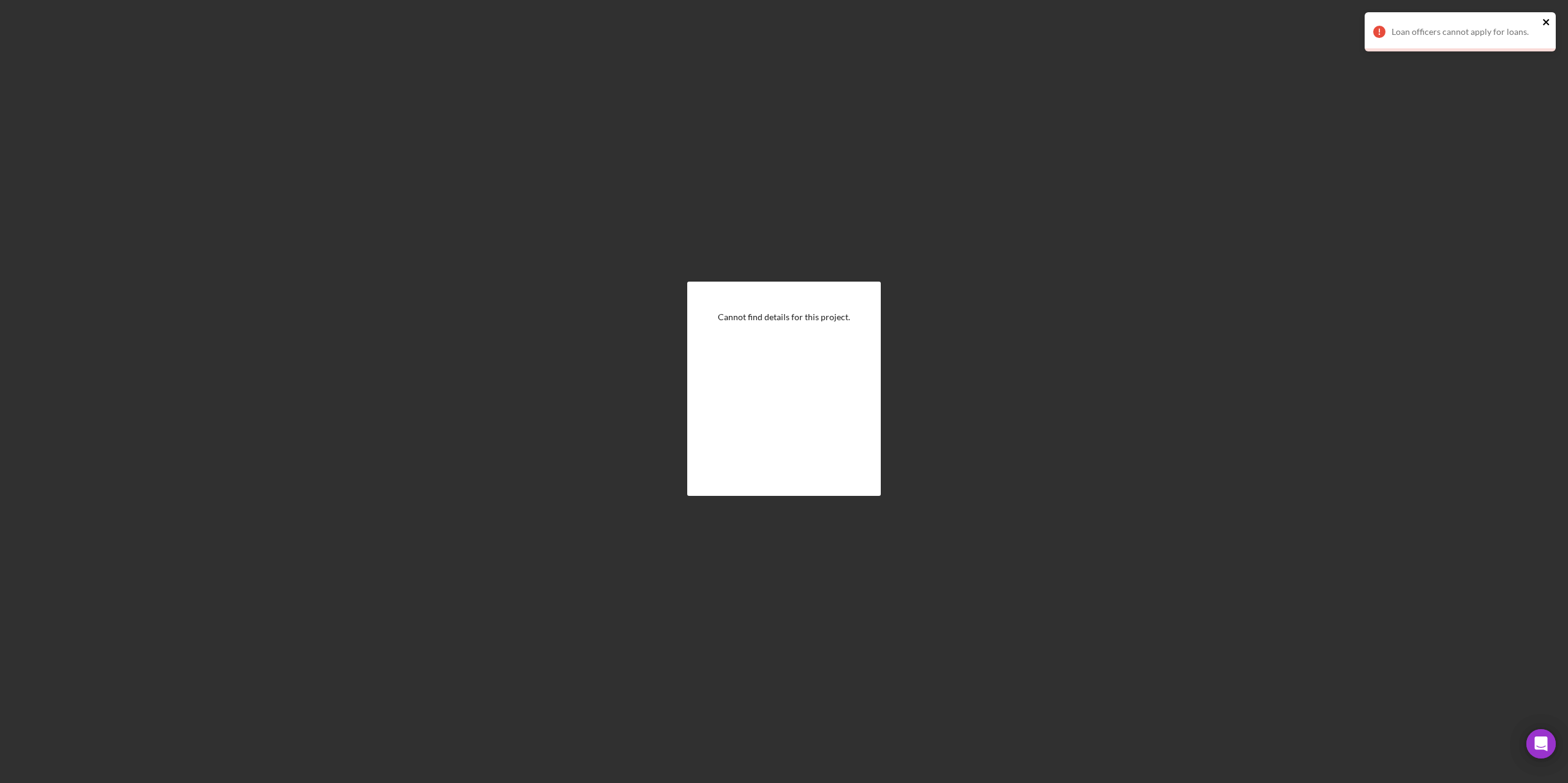
click at [1547, 19] on icon "close" at bounding box center [1547, 22] width 9 height 10
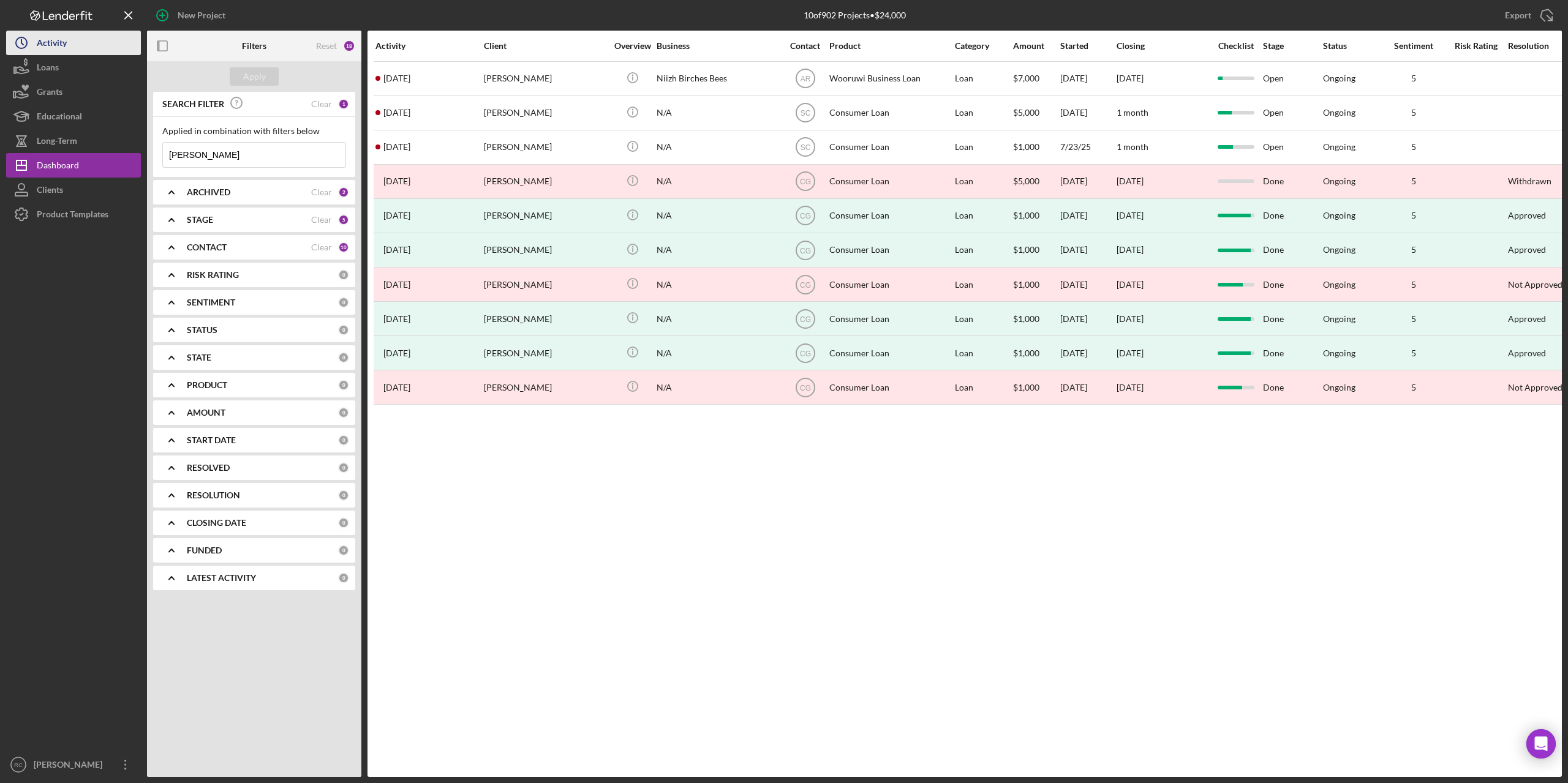
click at [50, 41] on div "Activity" at bounding box center [52, 45] width 30 height 28
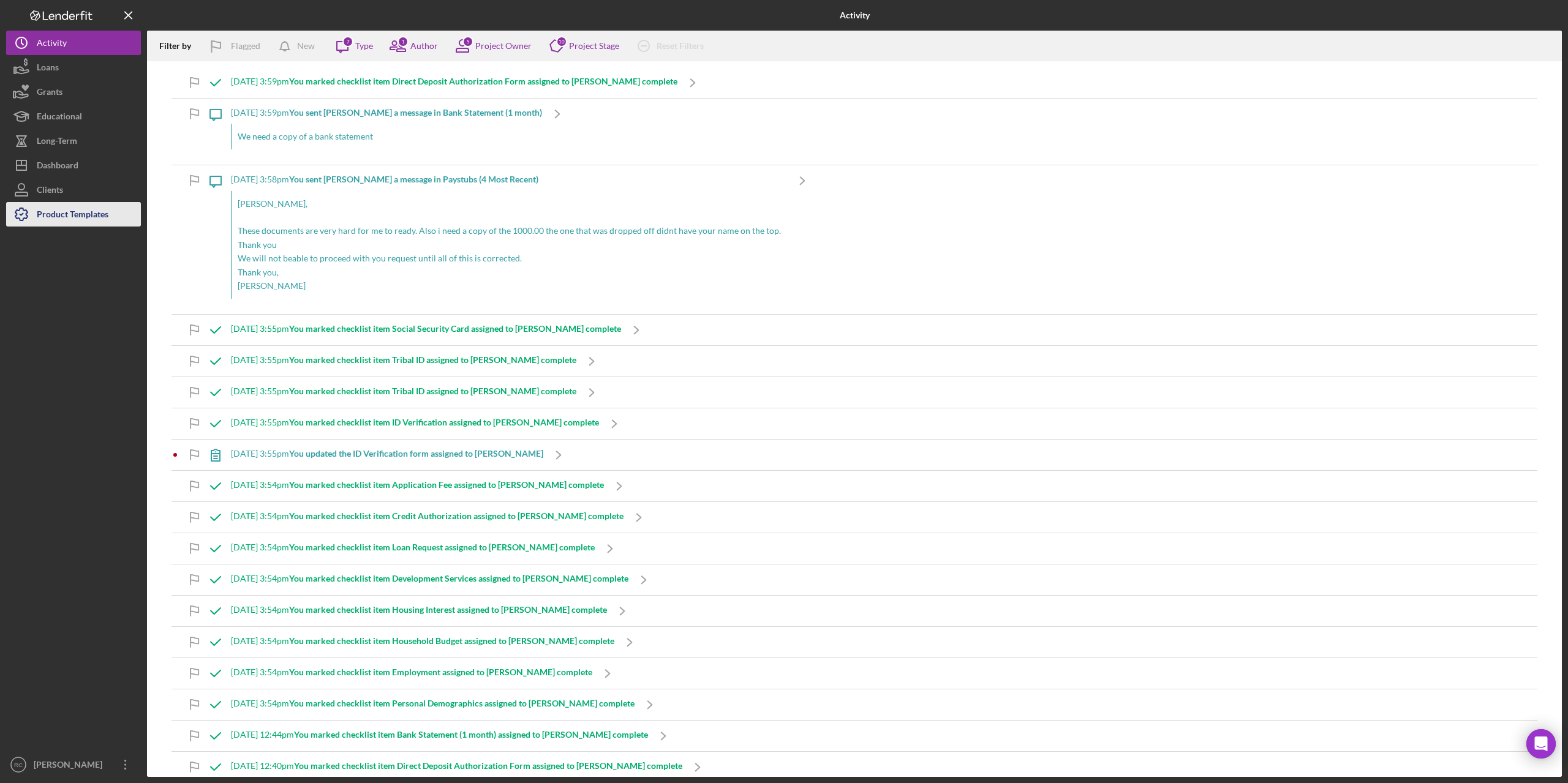
click at [82, 217] on div "Product Templates" at bounding box center [72, 216] width 72 height 28
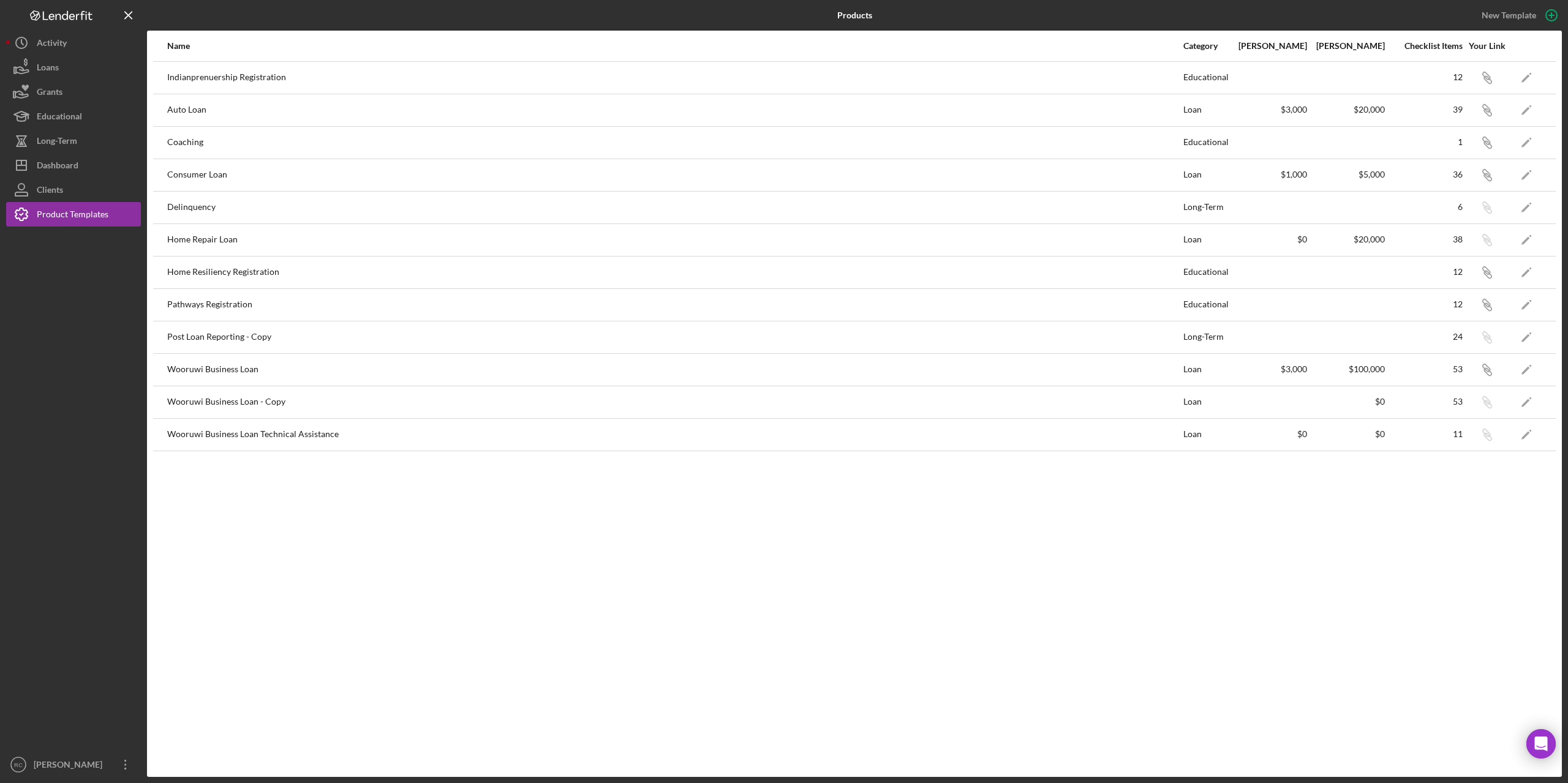
click at [204, 241] on div "Home Repair Loan" at bounding box center [674, 240] width 1015 height 31
click at [1487, 273] on icon "Icon/Link" at bounding box center [1487, 272] width 28 height 28
